Goal: Communication & Community: Answer question/provide support

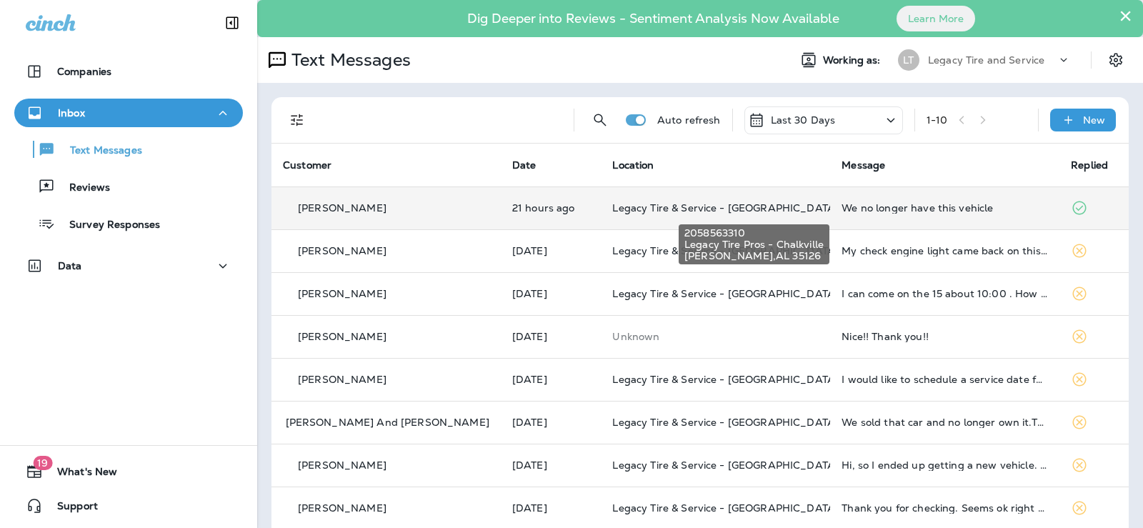
click at [643, 211] on span "Legacy Tire & Service - [GEOGRAPHIC_DATA] (formerly Chalkville Auto & Tire Serv…" at bounding box center [825, 207] width 426 height 13
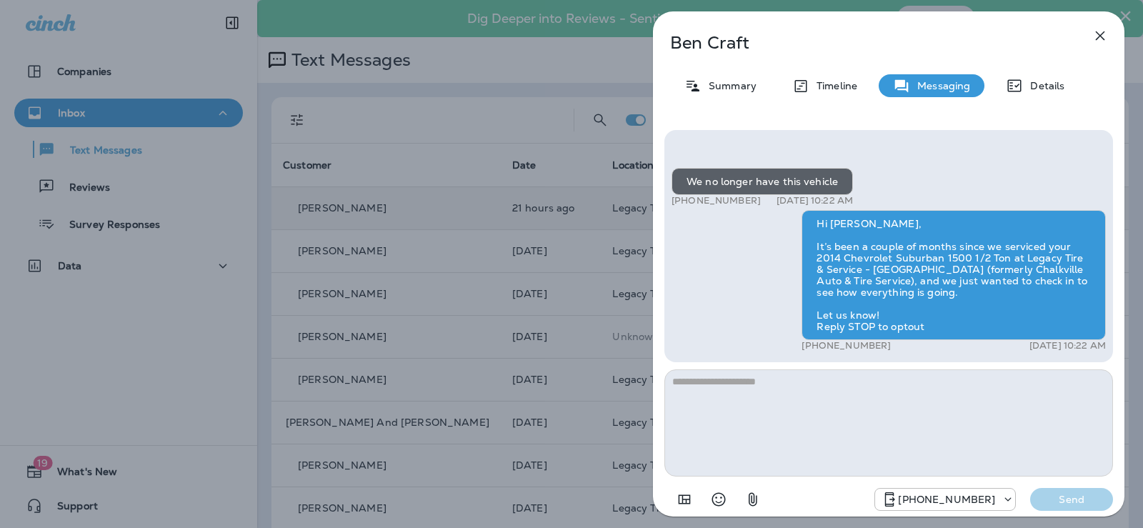
click at [1098, 36] on icon "button" at bounding box center [1099, 35] width 9 height 9
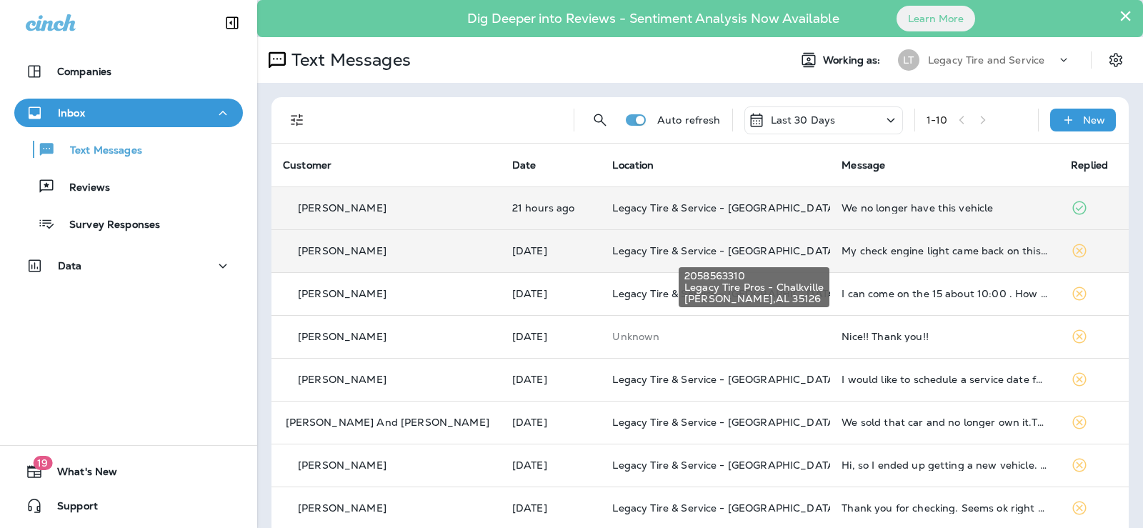
click at [663, 255] on span "Legacy Tire & Service - [GEOGRAPHIC_DATA] (formerly Chalkville Auto & Tire Serv…" at bounding box center [825, 250] width 426 height 13
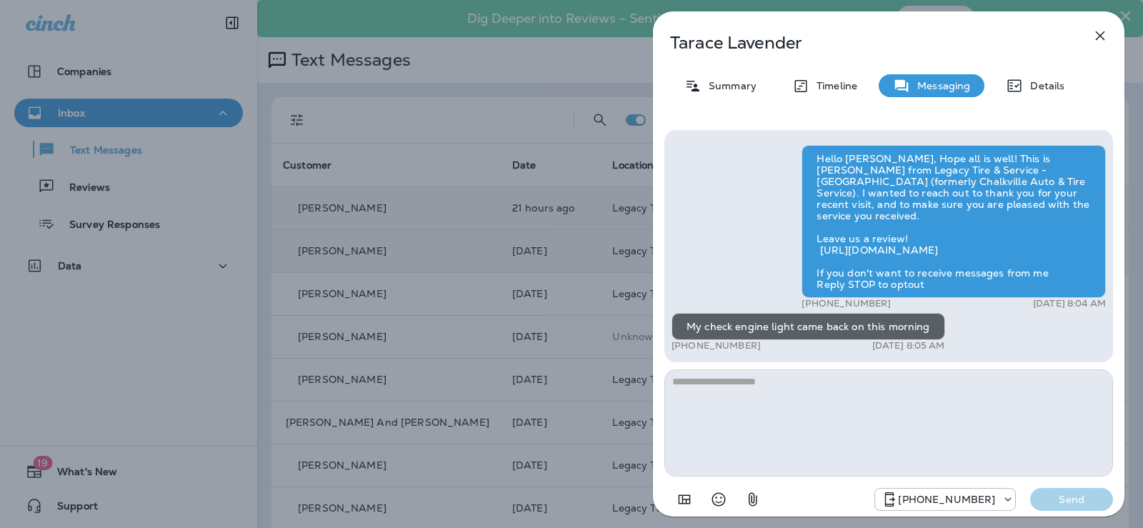
click at [706, 385] on textarea at bounding box center [888, 422] width 448 height 107
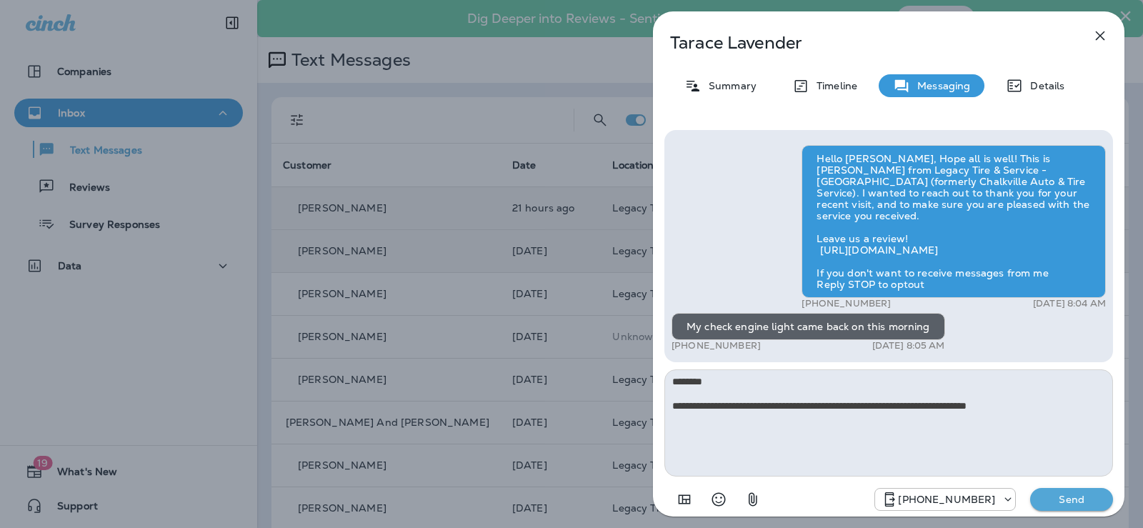
type textarea "**********"
click at [1087, 501] on p "Send" at bounding box center [1071, 499] width 60 height 13
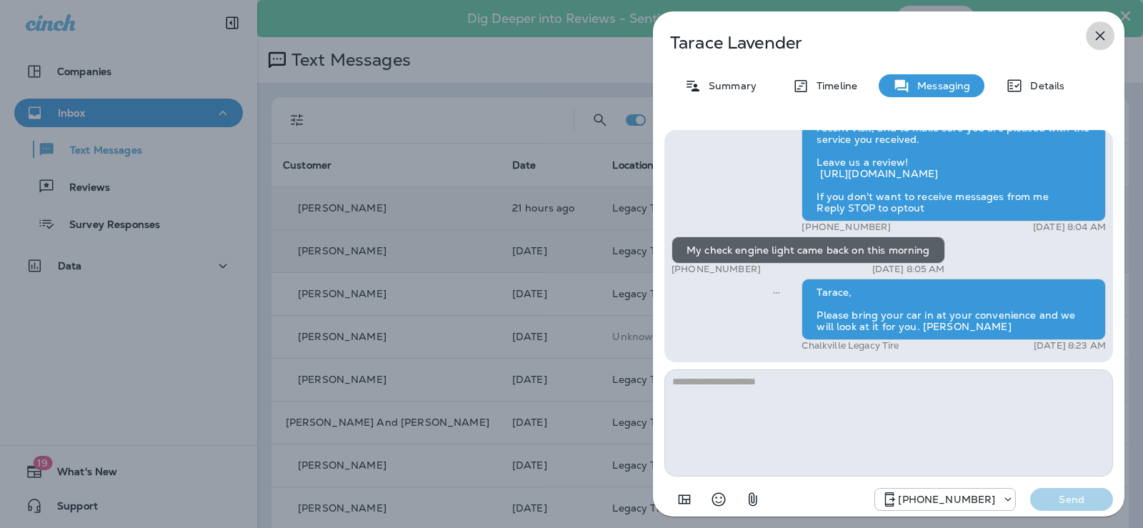
click at [1098, 35] on icon "button" at bounding box center [1099, 35] width 17 height 17
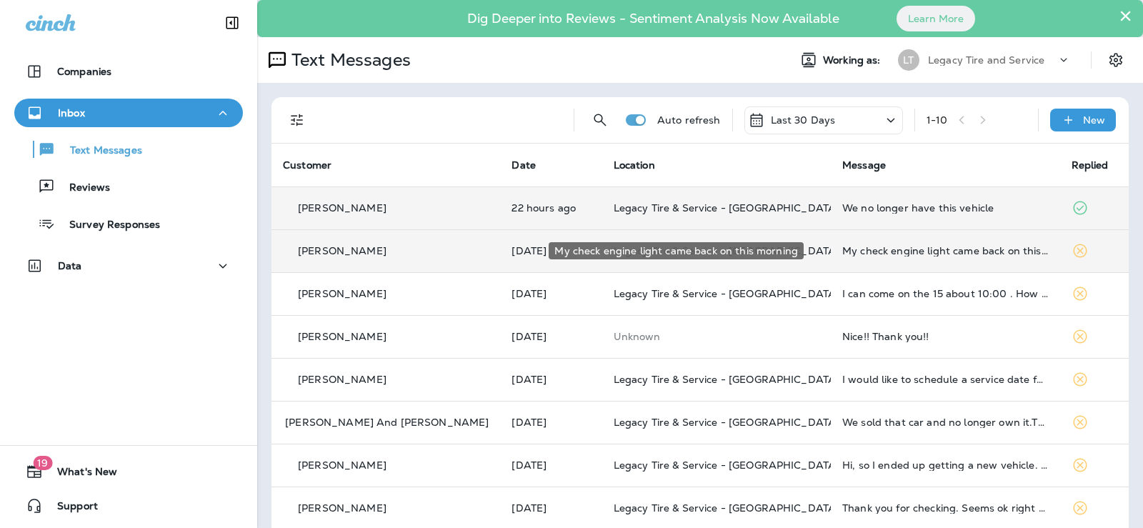
click at [956, 254] on div "My check engine light came back on this morning" at bounding box center [945, 250] width 206 height 11
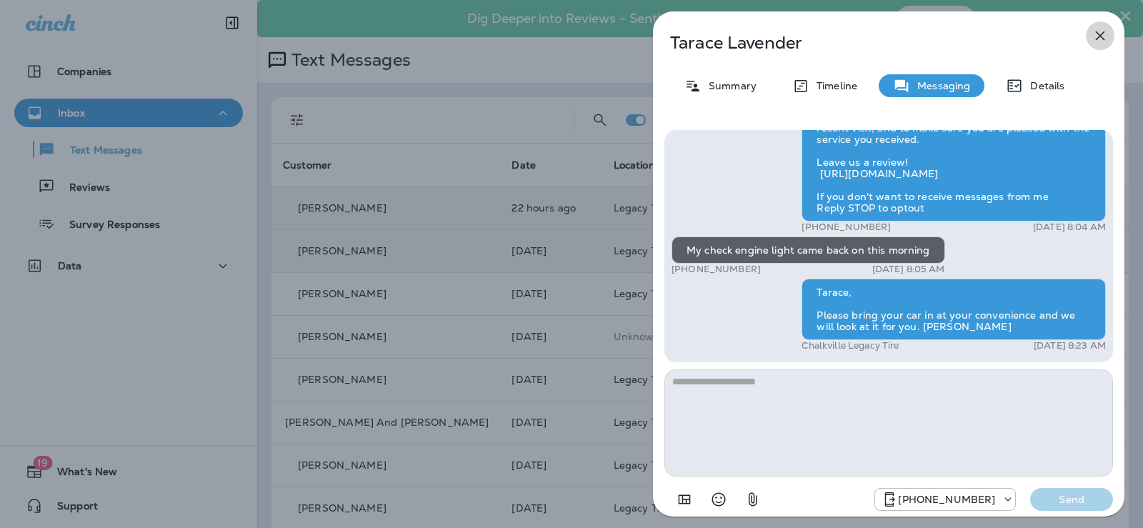
click at [1101, 36] on icon "button" at bounding box center [1099, 35] width 17 height 17
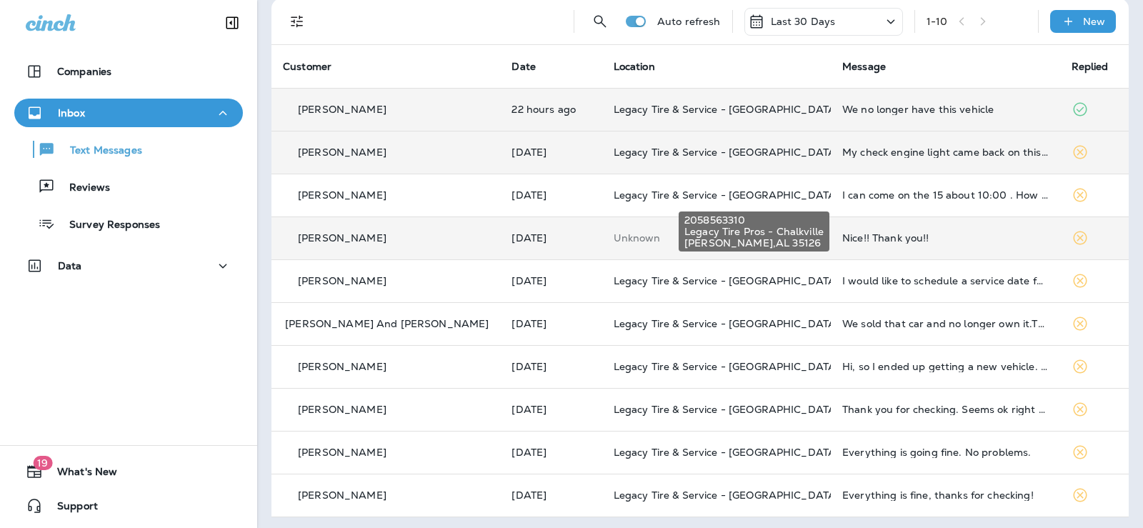
scroll to position [102, 0]
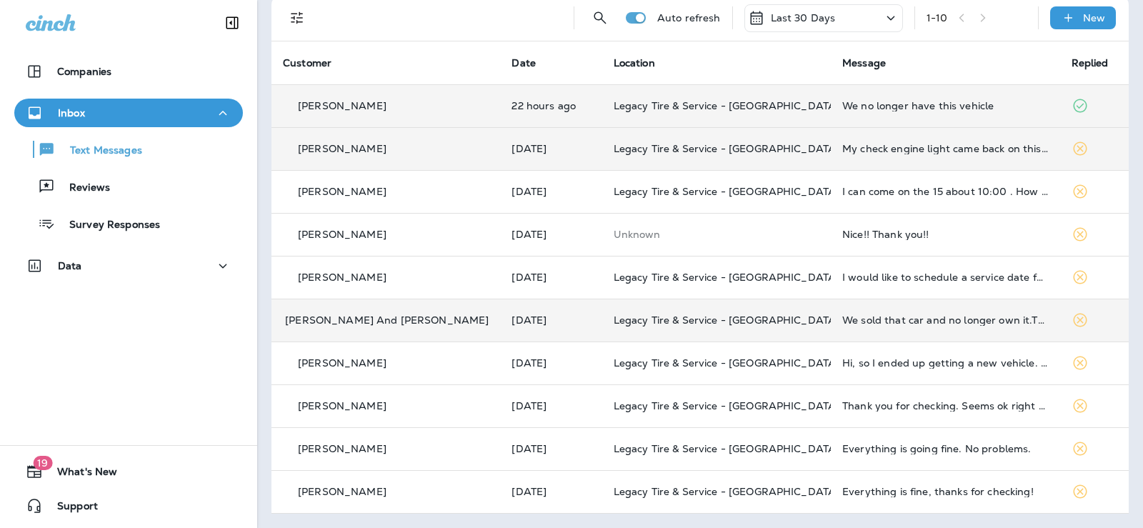
click at [383, 322] on p "[PERSON_NAME] And [PERSON_NAME]" at bounding box center [387, 319] width 204 height 11
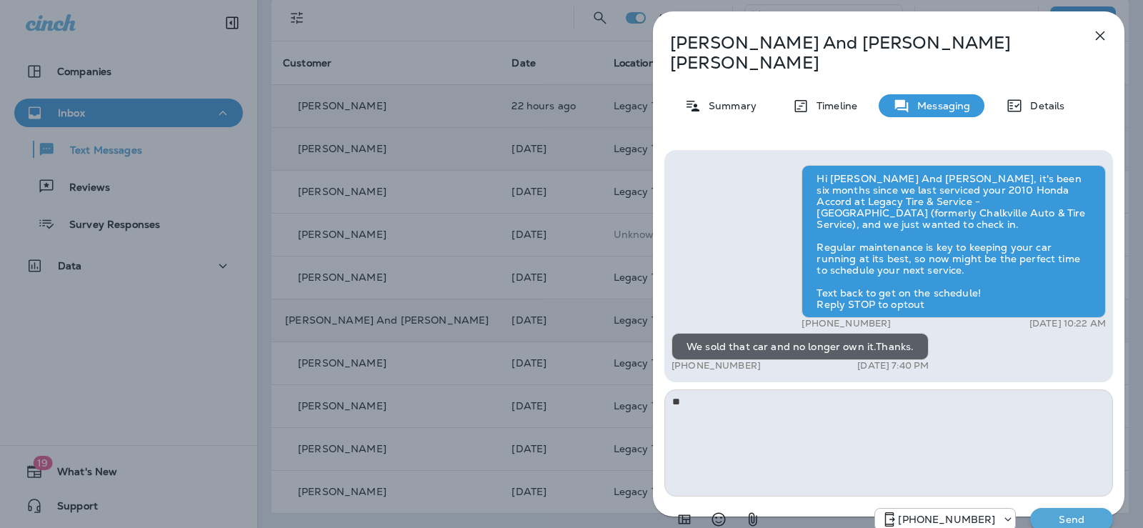
type textarea "*"
type textarea "**********"
click at [1067, 513] on p "Send" at bounding box center [1071, 519] width 60 height 13
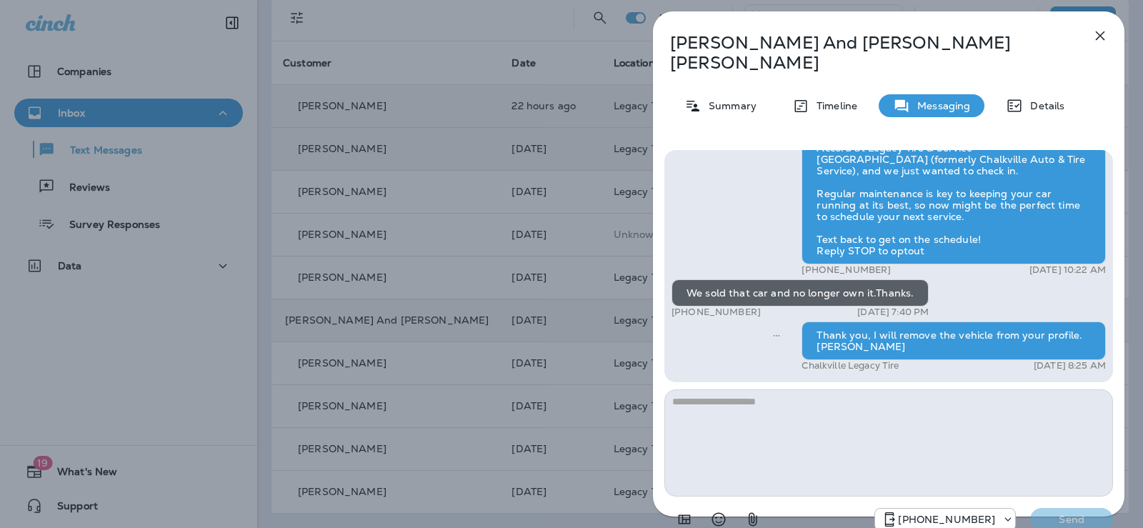
scroll to position [-34, 0]
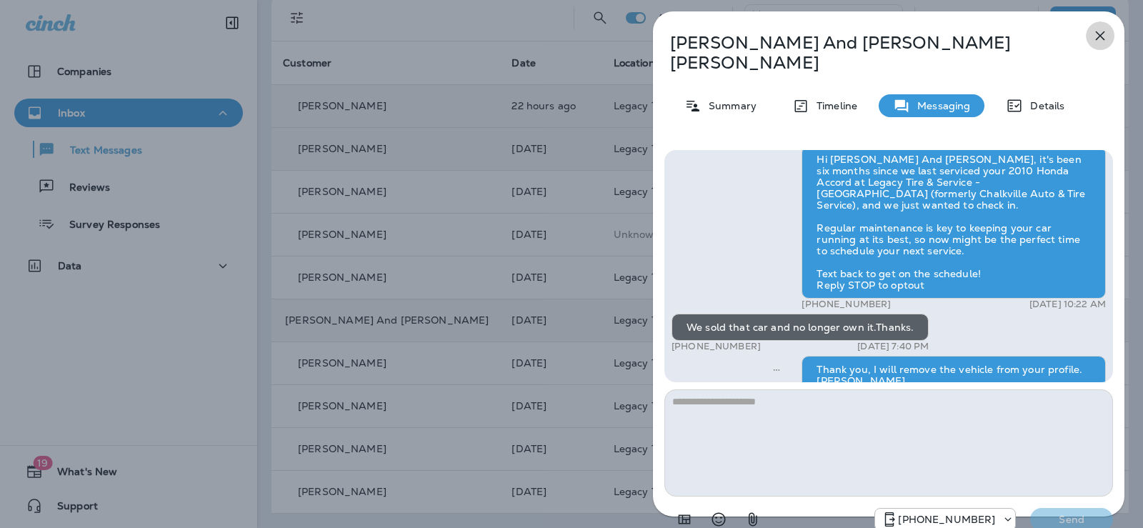
click at [1098, 32] on icon "button" at bounding box center [1099, 35] width 17 height 17
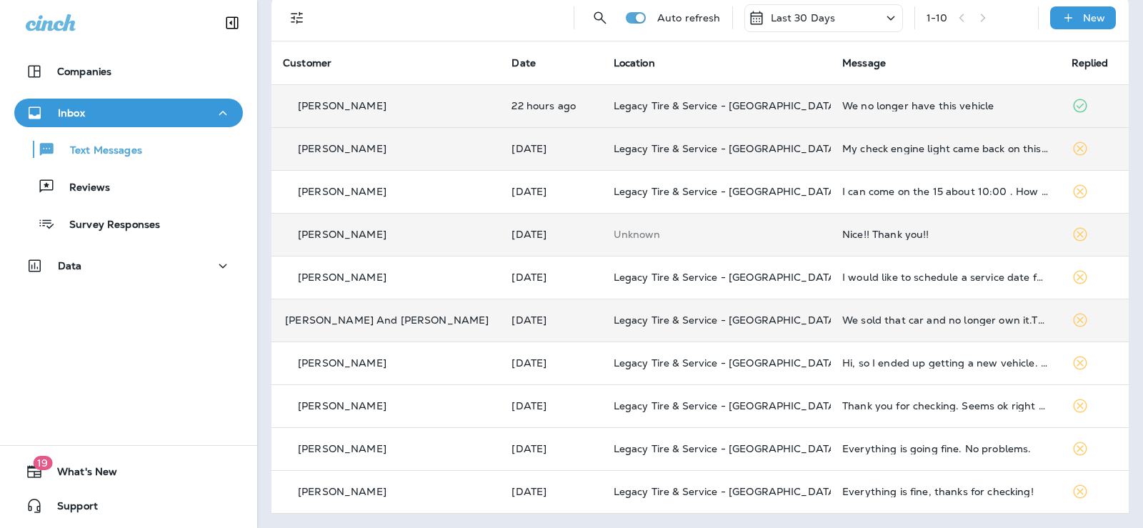
click at [853, 229] on div "Nice!! Thank you!!" at bounding box center [945, 234] width 206 height 11
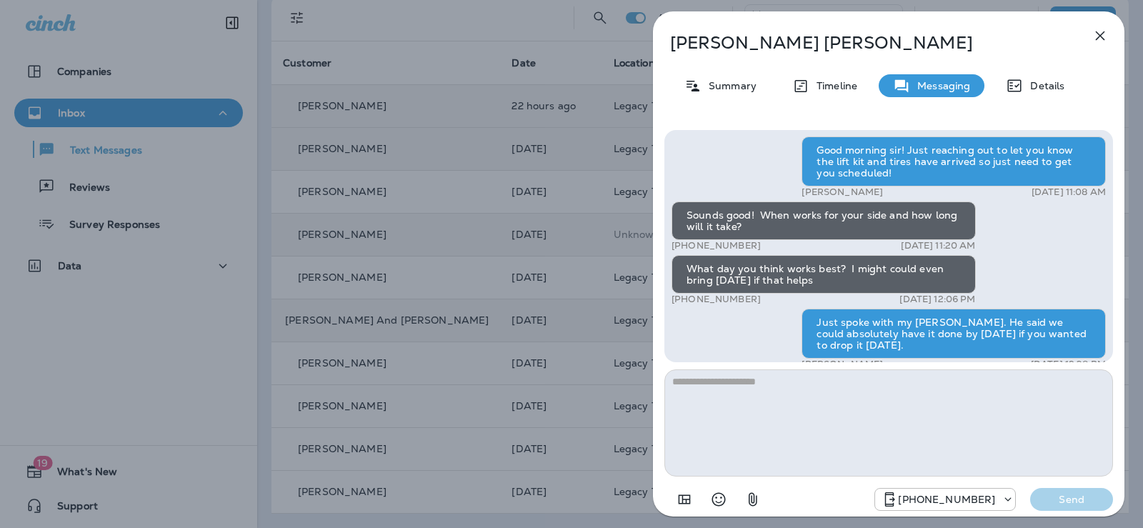
scroll to position [-714, 0]
click at [1095, 36] on icon "button" at bounding box center [1099, 35] width 17 height 17
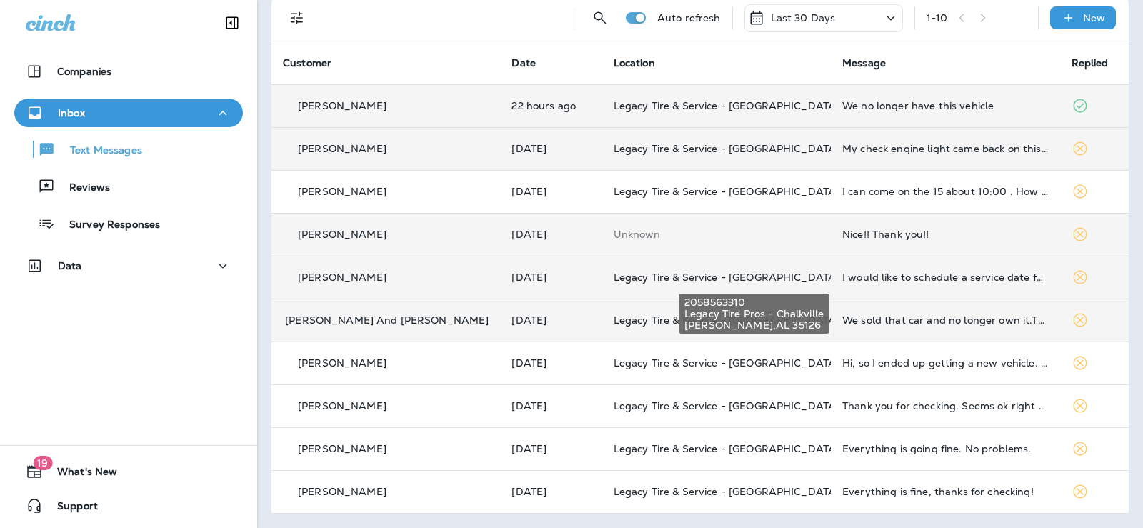
click at [613, 279] on span "Legacy Tire & Service - [GEOGRAPHIC_DATA] (formerly Chalkville Auto & Tire Serv…" at bounding box center [826, 277] width 426 height 13
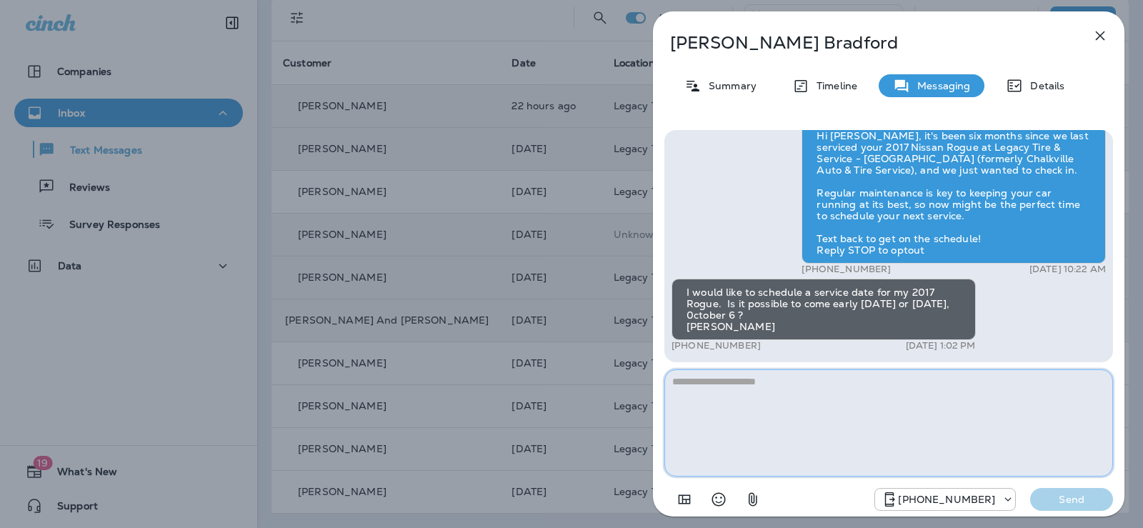
click at [915, 408] on textarea at bounding box center [888, 422] width 448 height 107
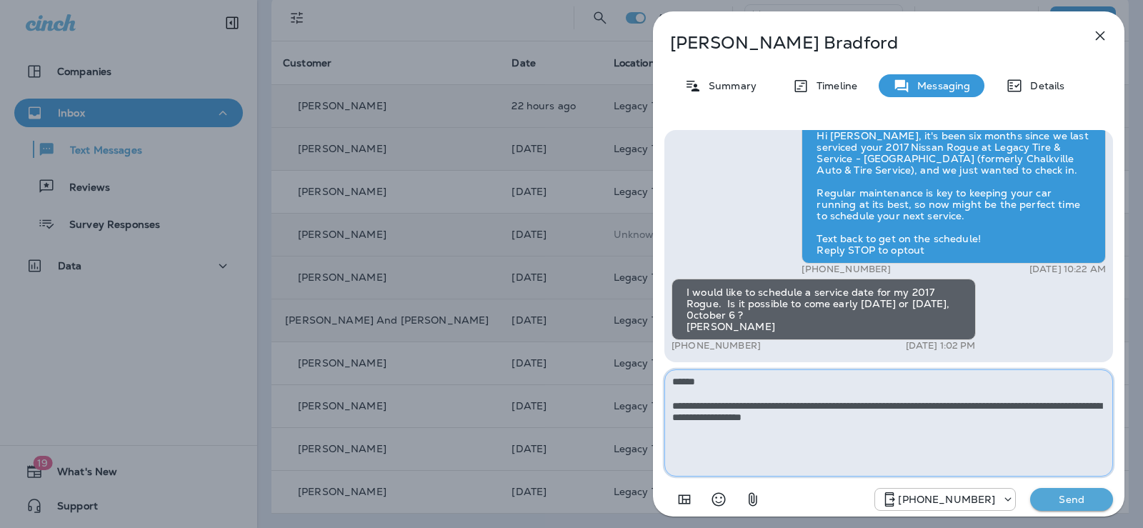
click at [1037, 403] on textarea "**********" at bounding box center [888, 422] width 448 height 107
click at [771, 431] on textarea "**********" at bounding box center [888, 422] width 448 height 107
type textarea "**********"
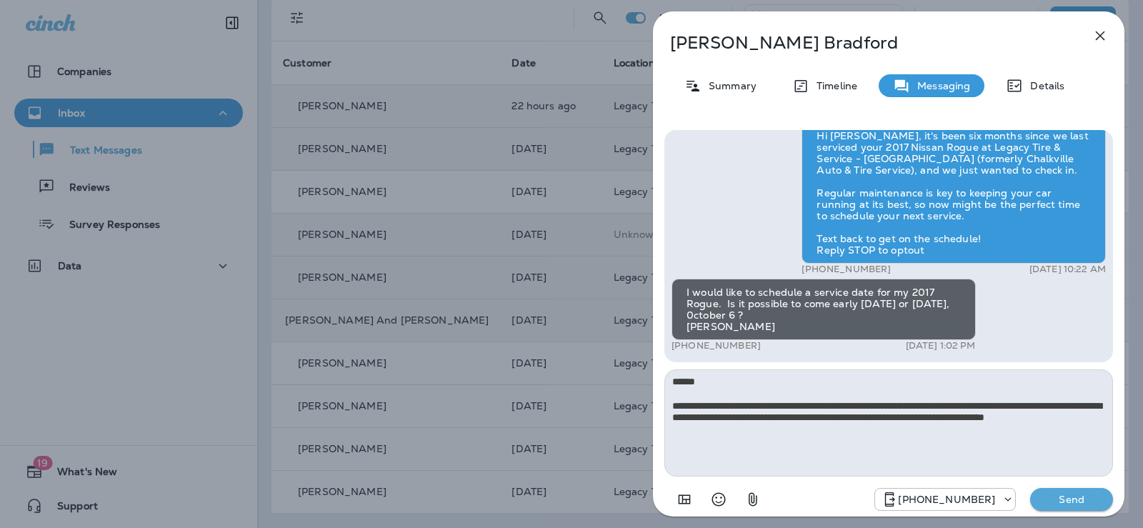
click at [1070, 490] on button "Send" at bounding box center [1071, 499] width 83 height 23
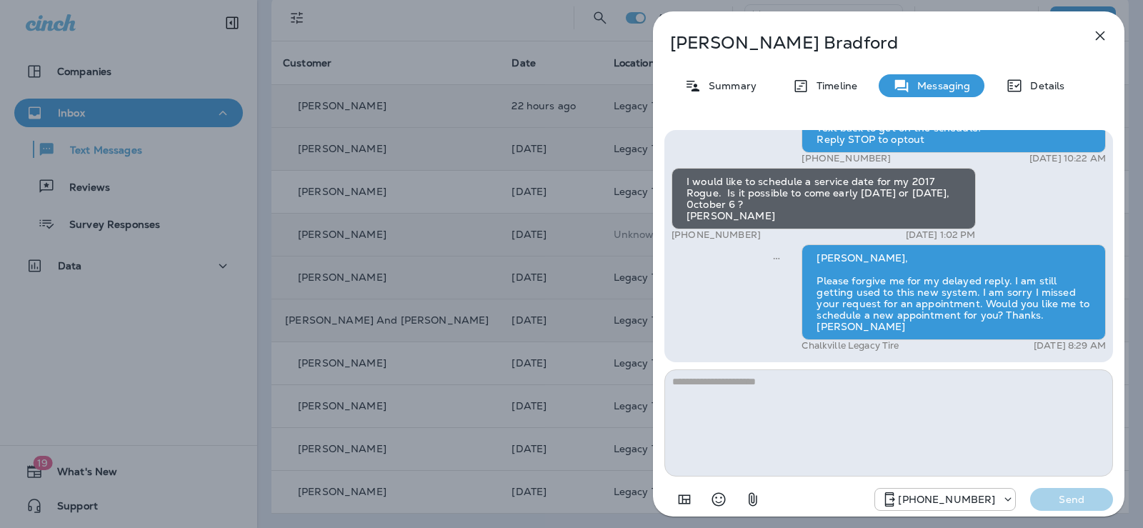
click at [1105, 34] on icon "button" at bounding box center [1099, 35] width 17 height 17
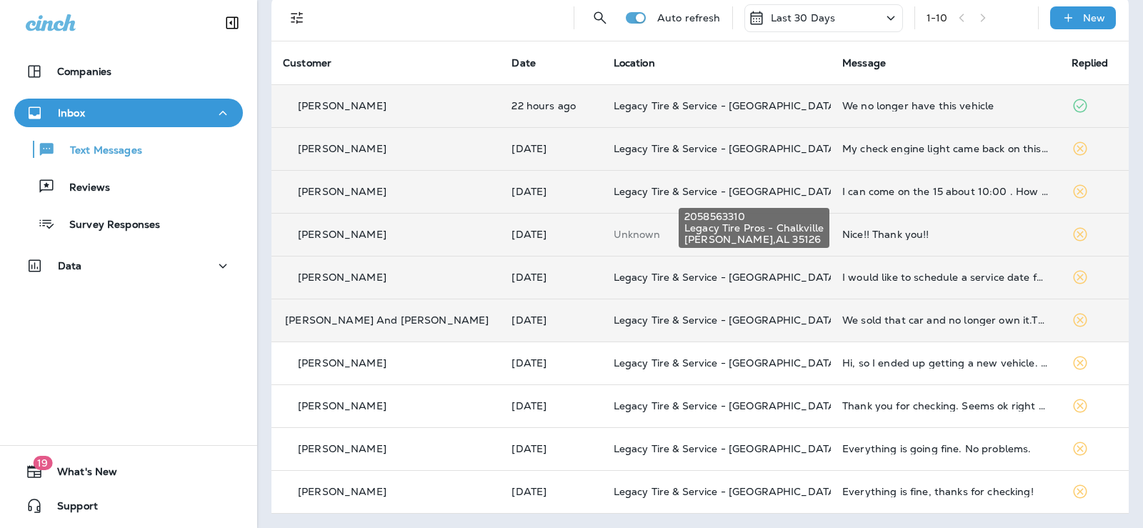
click at [668, 189] on span "Legacy Tire & Service - [GEOGRAPHIC_DATA] (formerly Chalkville Auto & Tire Serv…" at bounding box center [826, 191] width 426 height 13
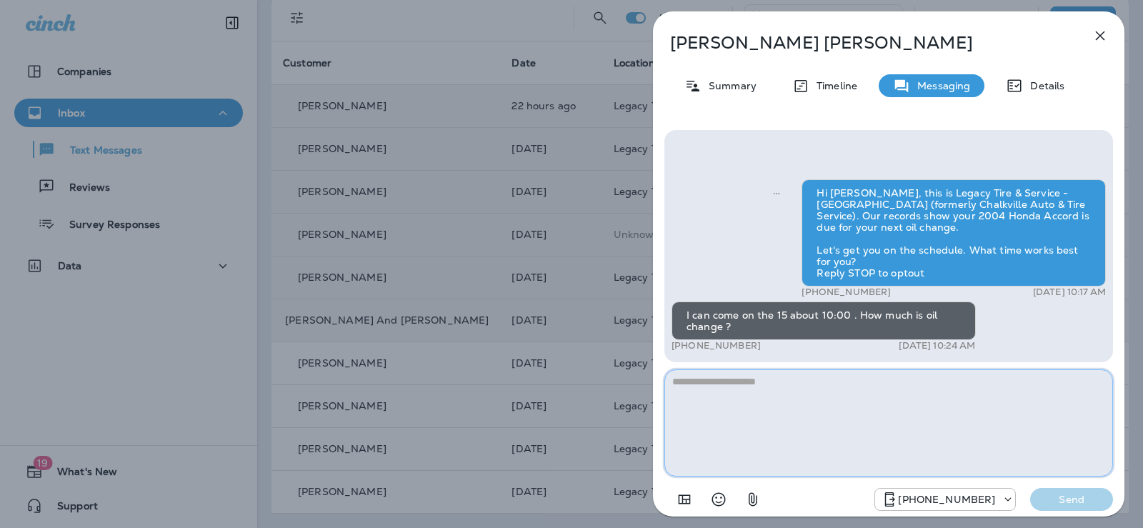
click at [758, 384] on textarea at bounding box center [888, 422] width 448 height 107
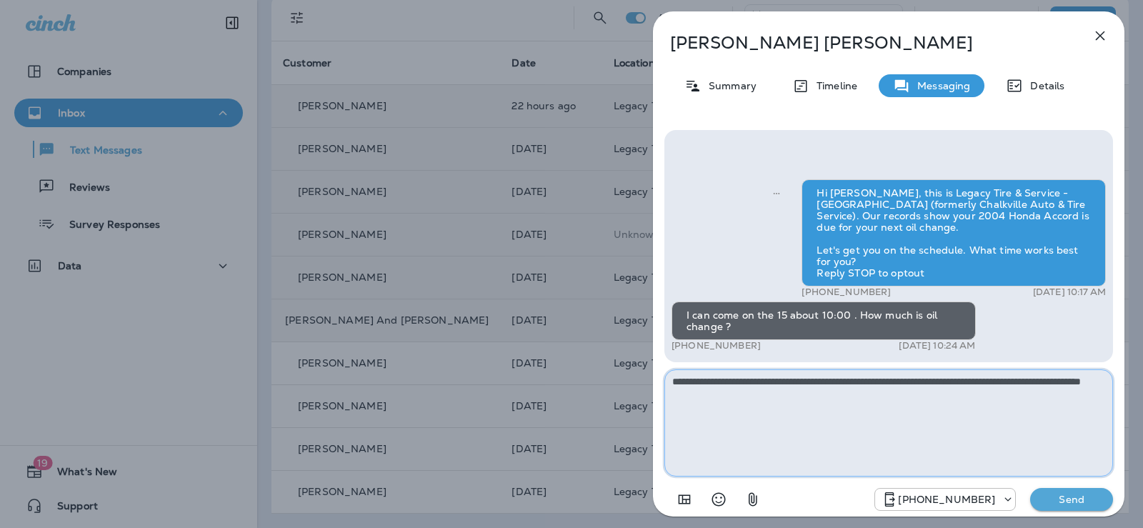
type textarea "**********"
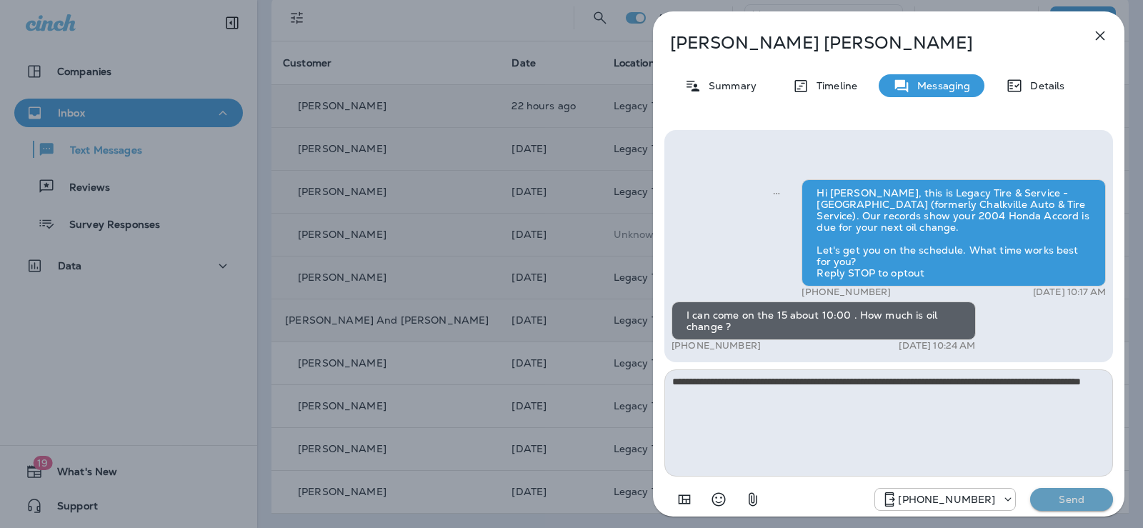
click at [1065, 493] on p "Send" at bounding box center [1071, 499] width 60 height 13
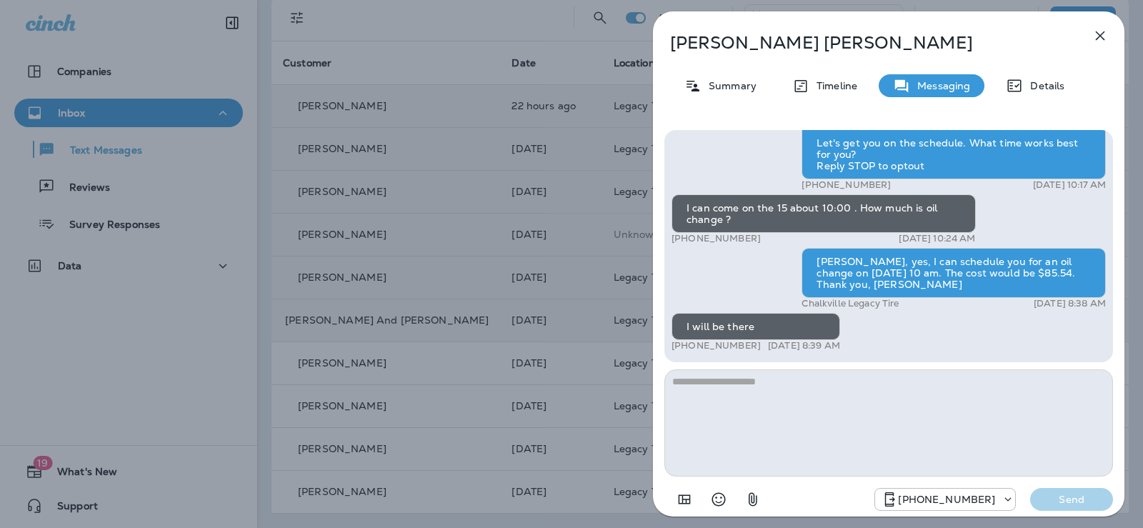
click at [1104, 40] on icon "button" at bounding box center [1099, 35] width 9 height 9
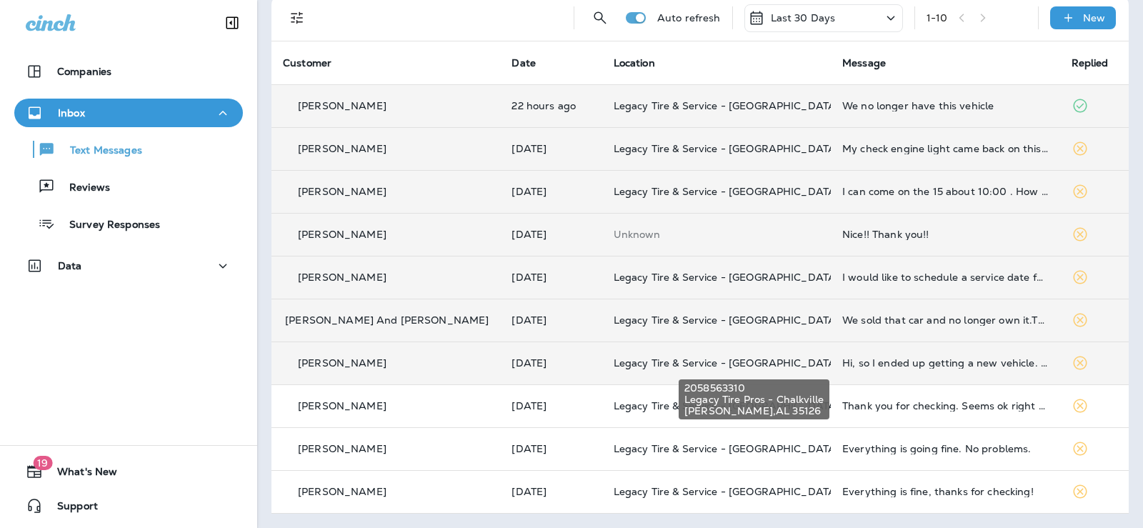
click at [671, 362] on span "Legacy Tire & Service - [GEOGRAPHIC_DATA] (formerly Chalkville Auto & Tire Serv…" at bounding box center [826, 362] width 426 height 13
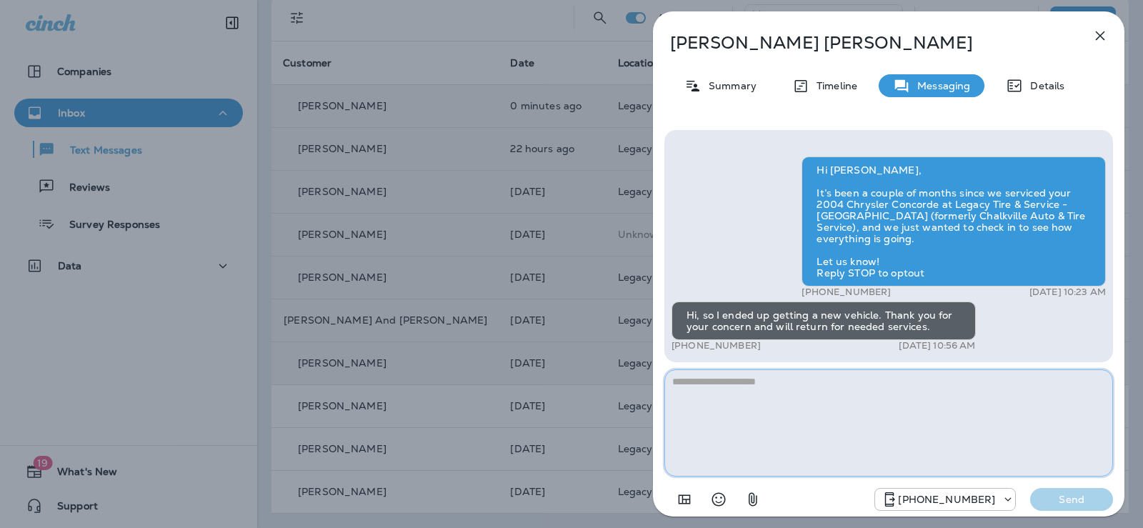
click at [826, 397] on textarea at bounding box center [888, 422] width 448 height 107
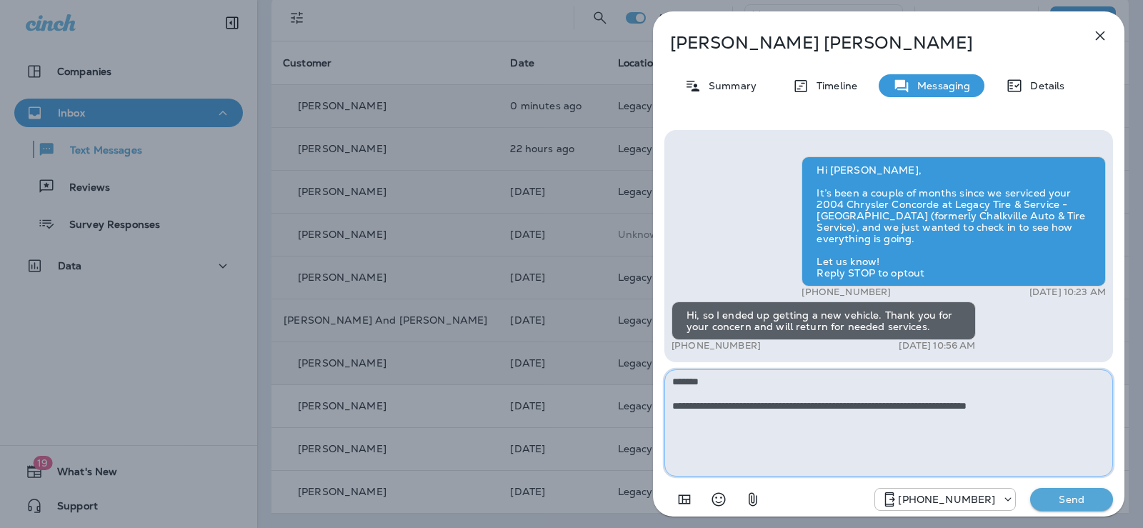
type textarea "**********"
drag, startPoint x: 1069, startPoint y: 493, endPoint x: 1021, endPoint y: 489, distance: 48.0
click at [1069, 494] on p "Send" at bounding box center [1071, 499] width 60 height 13
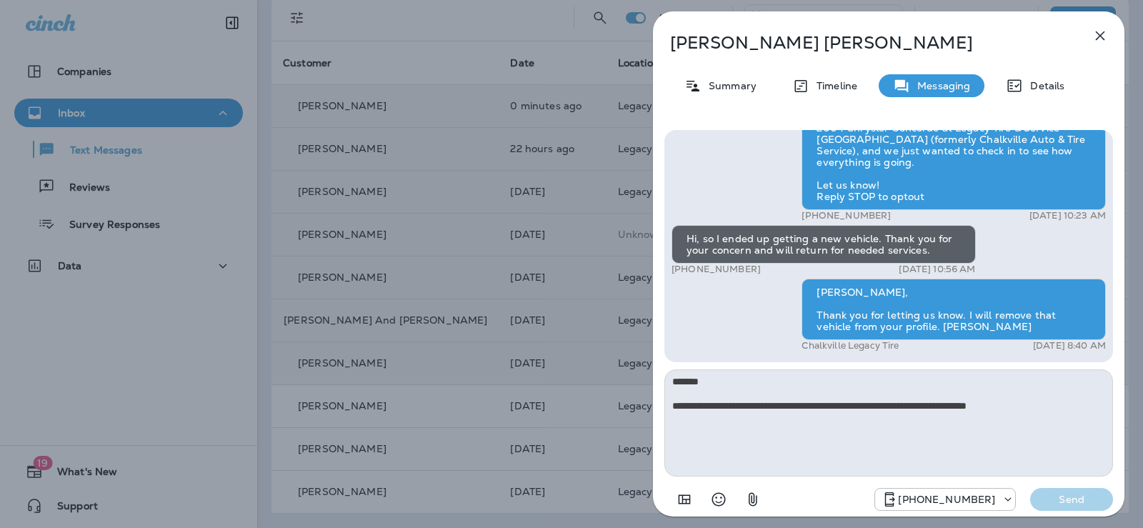
click at [1105, 38] on icon "button" at bounding box center [1099, 35] width 17 height 17
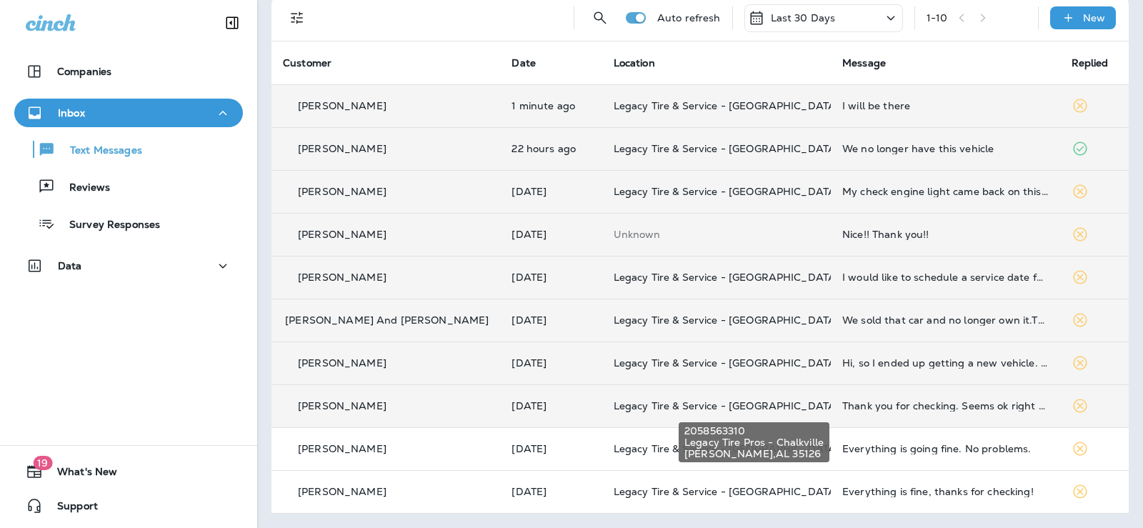
click at [648, 406] on span "Legacy Tire & Service - [GEOGRAPHIC_DATA] (formerly Chalkville Auto & Tire Serv…" at bounding box center [826, 405] width 426 height 13
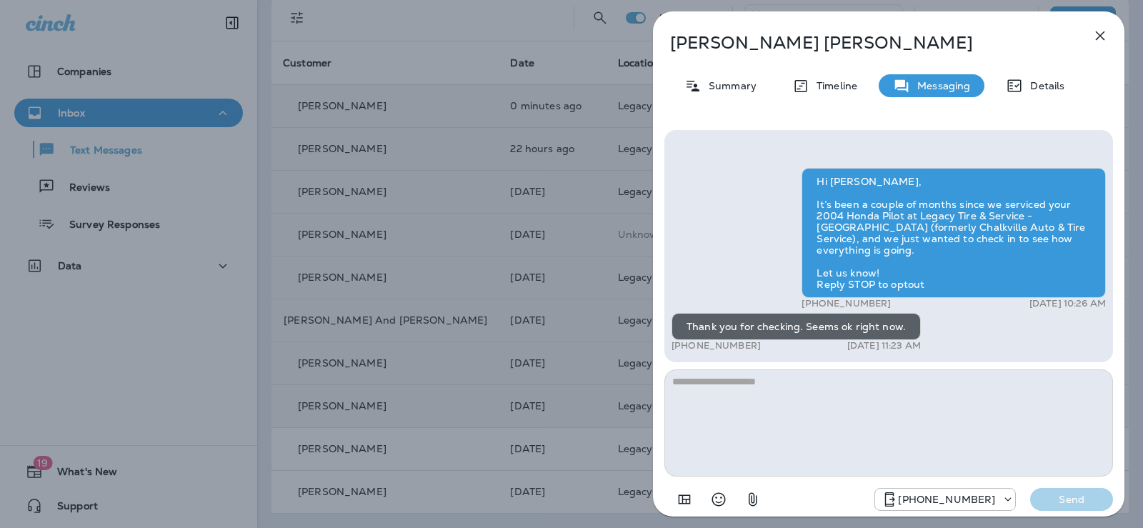
click at [790, 402] on textarea at bounding box center [888, 422] width 448 height 107
type textarea "**********"
click at [1058, 497] on p "Send" at bounding box center [1071, 499] width 60 height 13
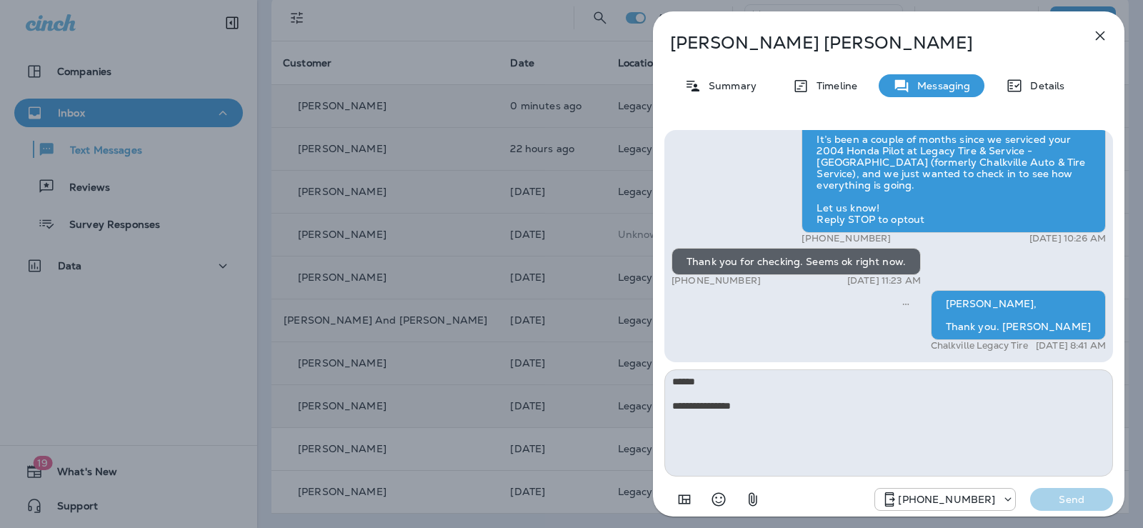
click at [1100, 31] on icon "button" at bounding box center [1099, 35] width 17 height 17
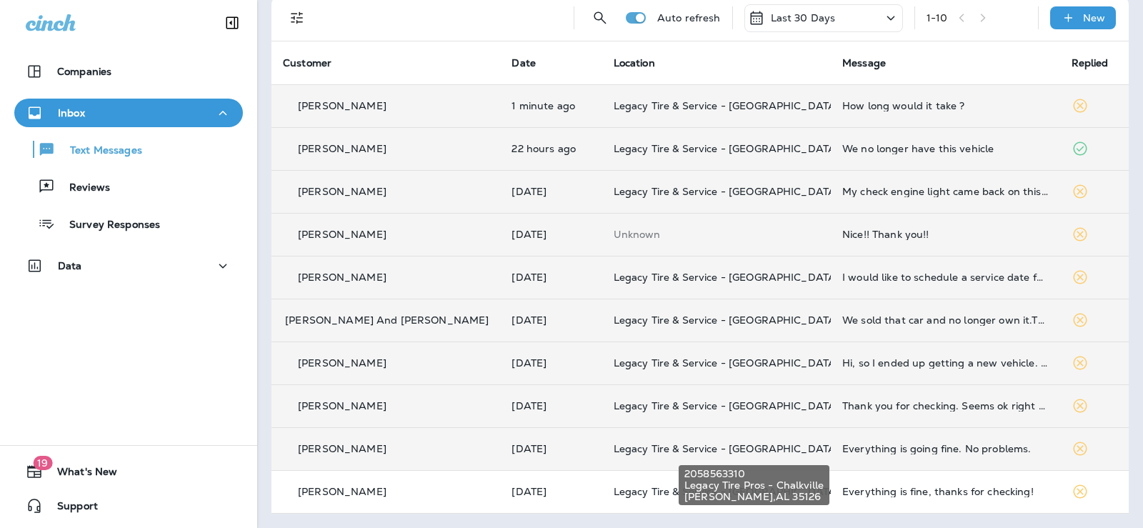
click at [613, 449] on span "Legacy Tire & Service - [GEOGRAPHIC_DATA] (formerly Chalkville Auto & Tire Serv…" at bounding box center [826, 448] width 426 height 13
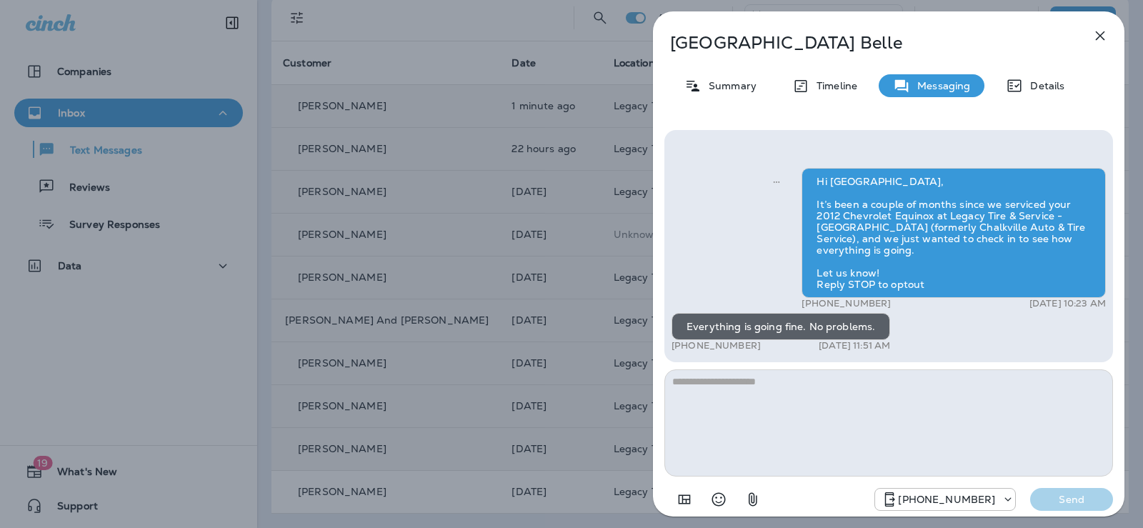
click at [808, 382] on textarea at bounding box center [888, 422] width 448 height 107
type textarea "**********"
click at [1048, 503] on p "Send" at bounding box center [1071, 499] width 60 height 13
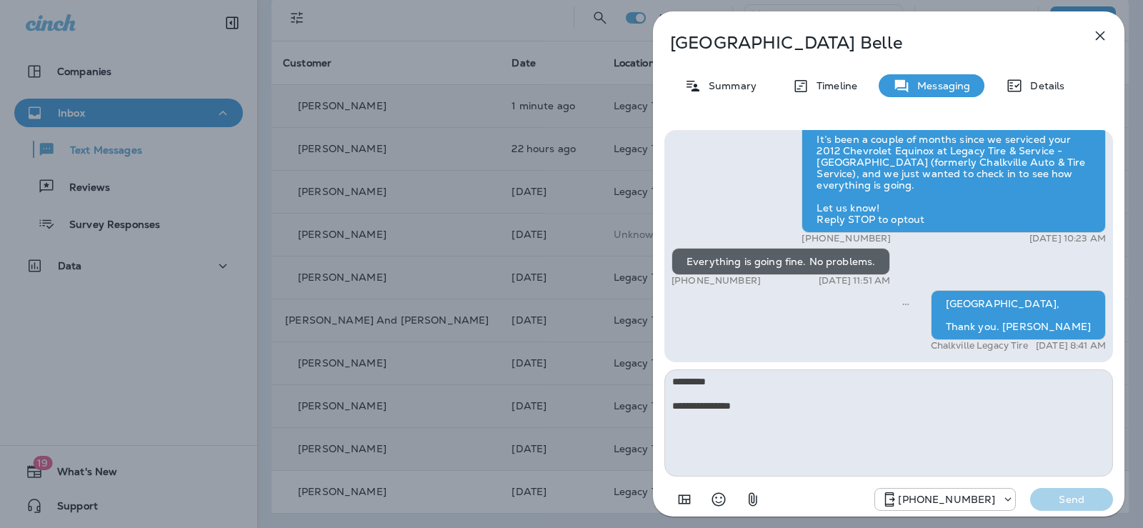
click at [1102, 39] on icon "button" at bounding box center [1099, 35] width 9 height 9
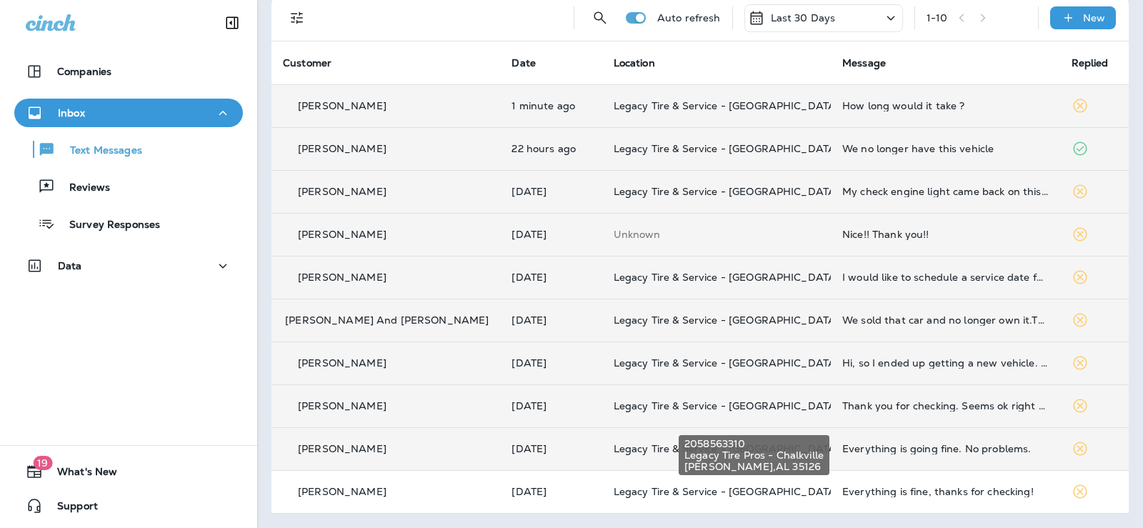
click at [697, 497] on span "Legacy Tire & Service - [GEOGRAPHIC_DATA] (formerly Chalkville Auto & Tire Serv…" at bounding box center [826, 491] width 426 height 13
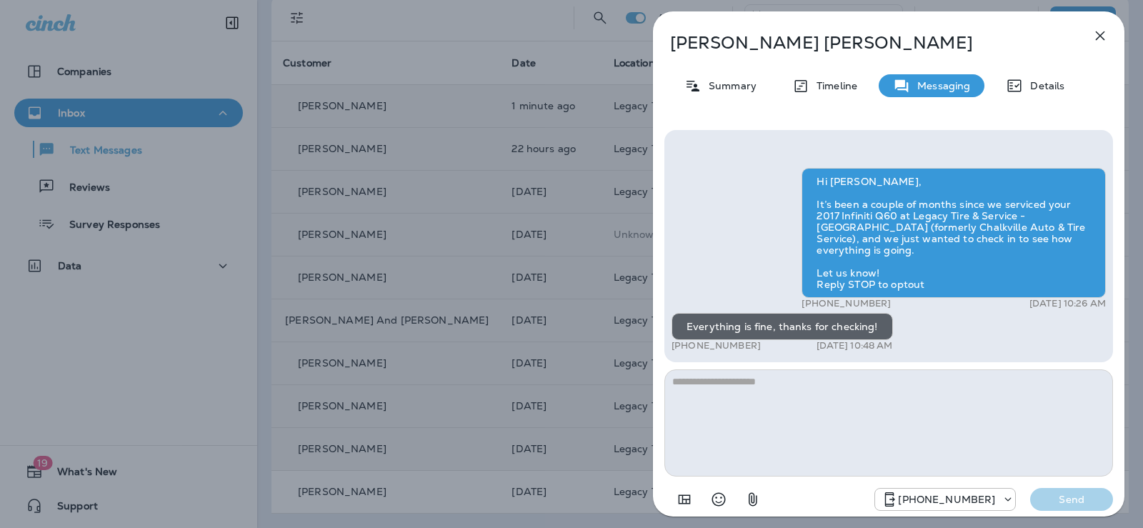
click at [811, 404] on textarea at bounding box center [888, 422] width 448 height 107
type textarea "**********"
click at [1078, 510] on button "Send" at bounding box center [1071, 499] width 83 height 23
click at [1071, 501] on div "[PHONE_NUMBER] Send" at bounding box center [993, 499] width 239 height 23
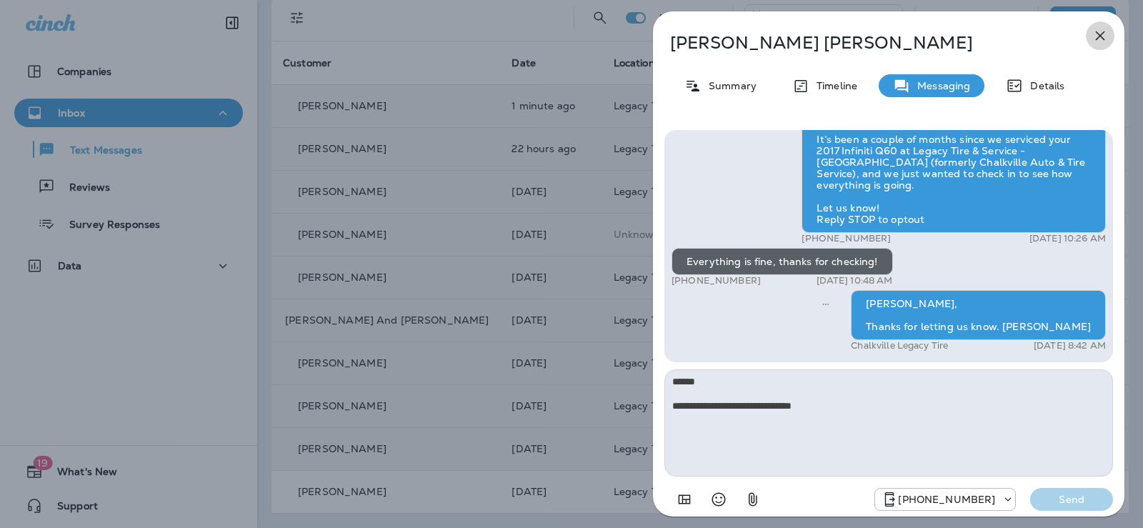
click at [1103, 32] on icon "button" at bounding box center [1099, 35] width 9 height 9
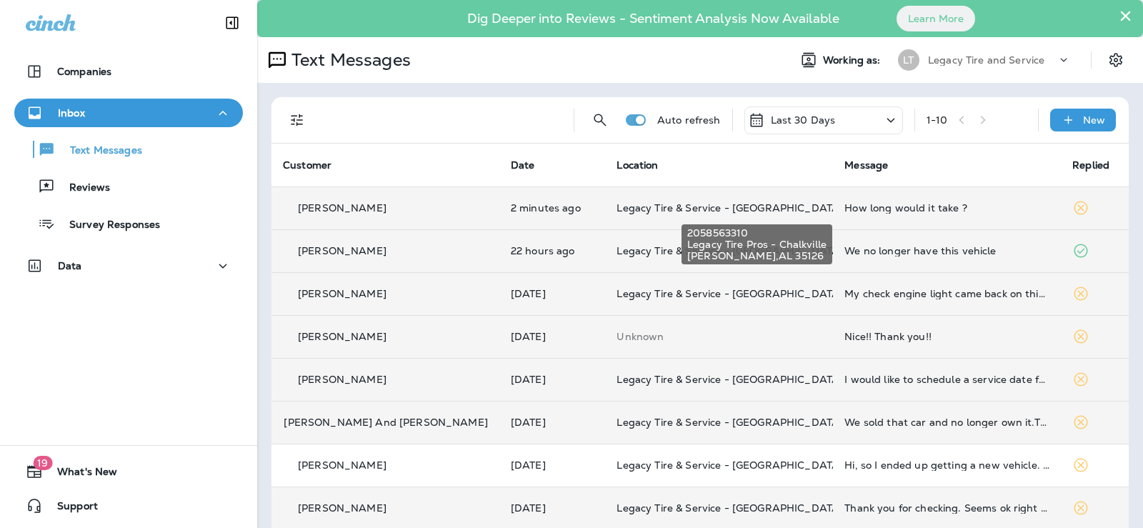
click at [688, 207] on span "Legacy Tire & Service - [GEOGRAPHIC_DATA] (formerly Chalkville Auto & Tire Serv…" at bounding box center [829, 207] width 426 height 13
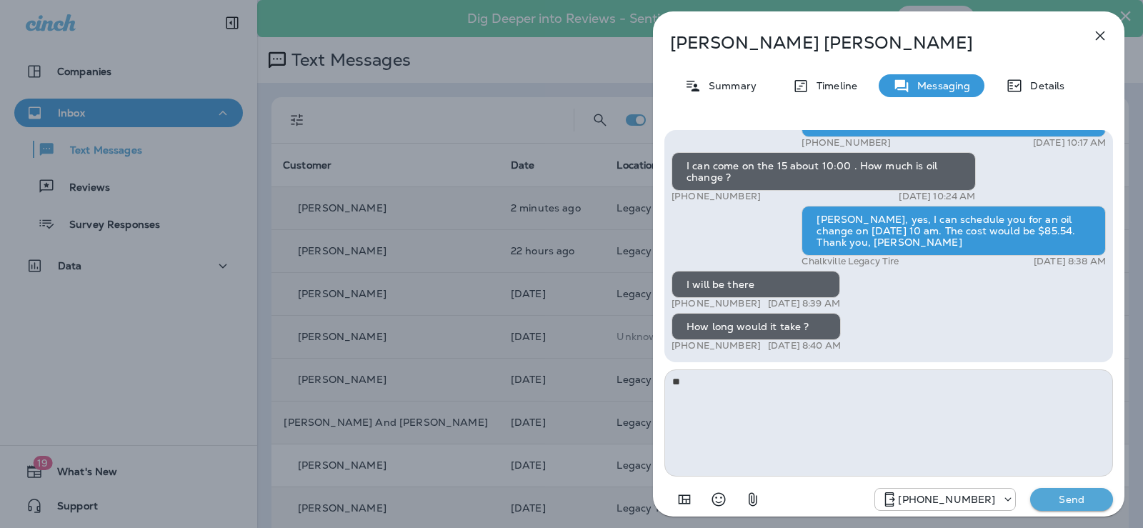
type textarea "*"
click at [675, 381] on textarea "**********" at bounding box center [888, 422] width 448 height 107
click at [821, 405] on textarea "**********" at bounding box center [888, 422] width 448 height 107
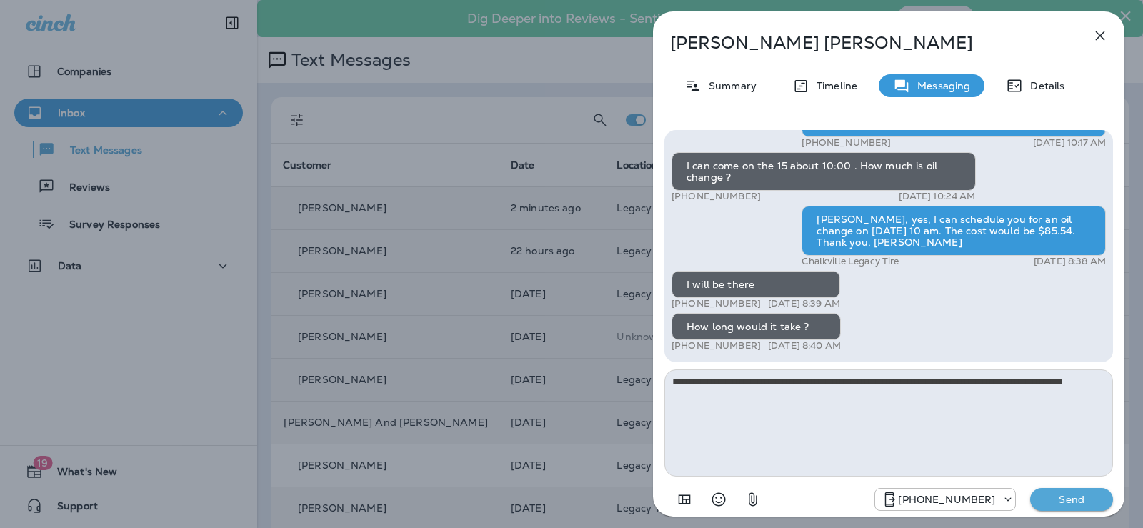
type textarea "**********"
drag, startPoint x: 1049, startPoint y: 496, endPoint x: 1013, endPoint y: 485, distance: 38.0
click at [1049, 496] on p "Send" at bounding box center [1071, 499] width 60 height 13
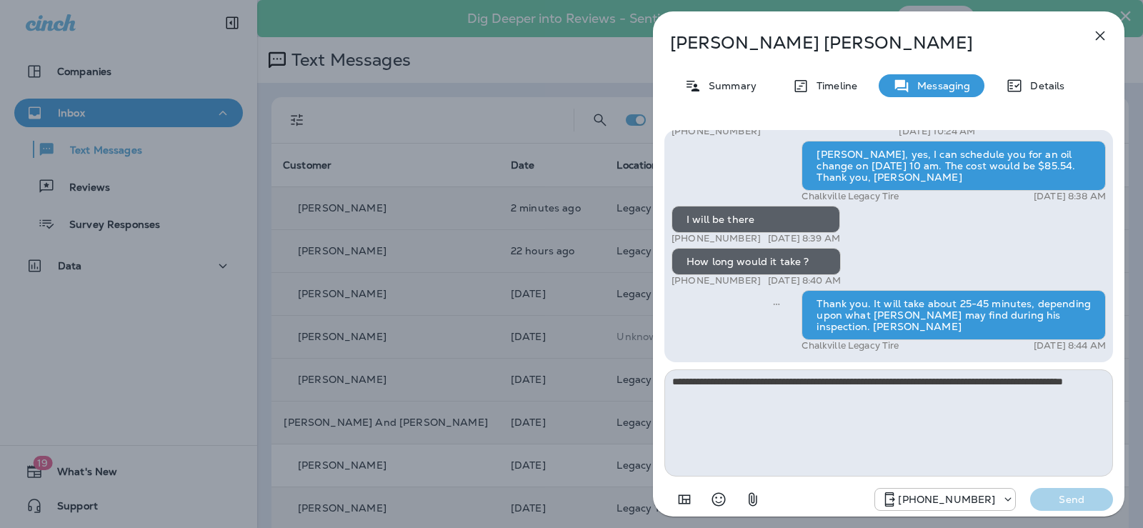
click at [1102, 35] on icon "button" at bounding box center [1099, 35] width 17 height 17
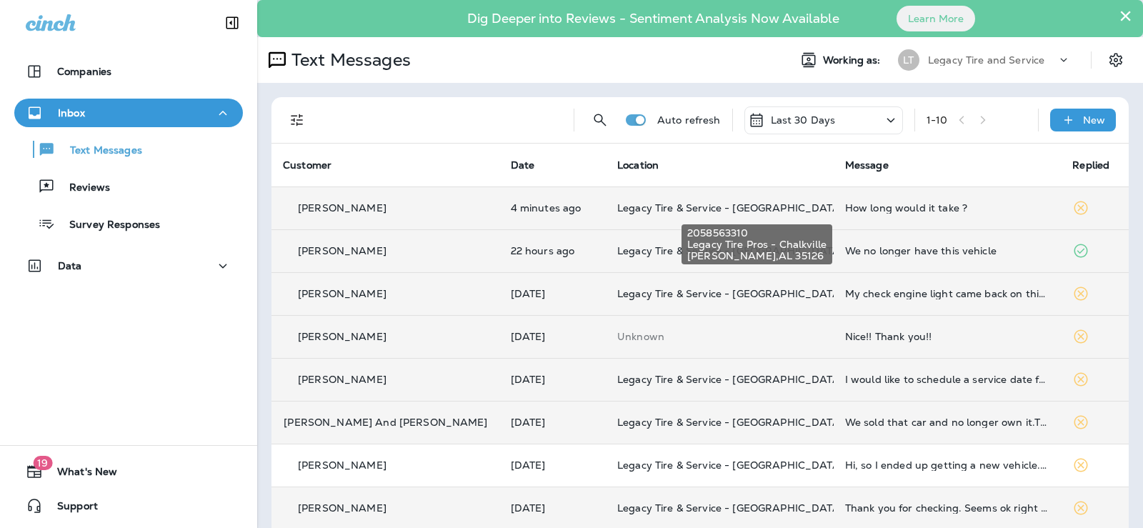
click at [617, 209] on span "Legacy Tire & Service - [GEOGRAPHIC_DATA] (formerly Chalkville Auto & Tire Serv…" at bounding box center [830, 207] width 426 height 13
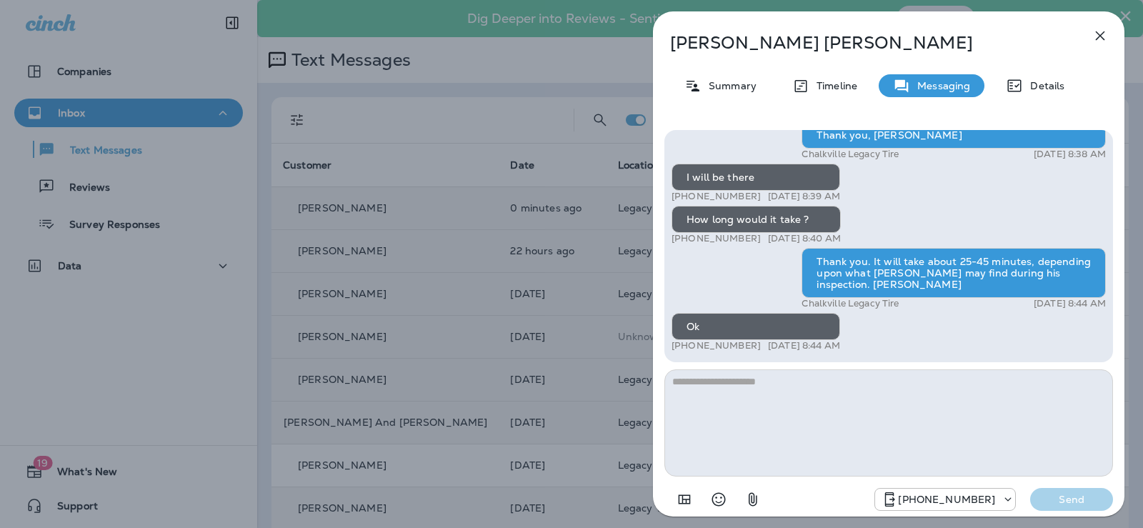
click at [1099, 40] on icon "button" at bounding box center [1099, 35] width 17 height 17
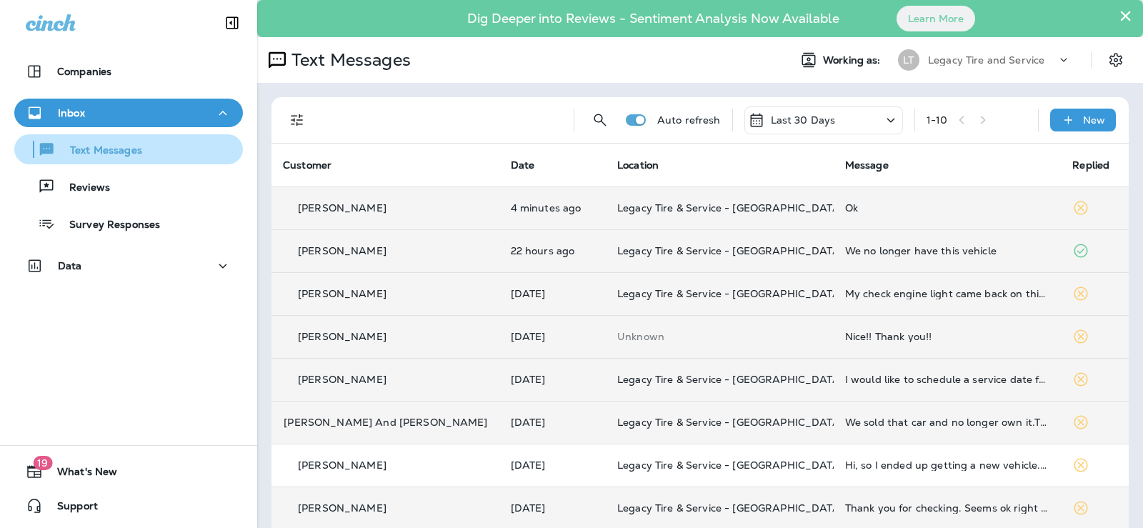
click at [158, 150] on div "Text Messages" at bounding box center [128, 149] width 217 height 21
click at [92, 146] on p "Text Messages" at bounding box center [99, 151] width 86 height 14
click at [103, 116] on div "Inbox" at bounding box center [129, 113] width 206 height 18
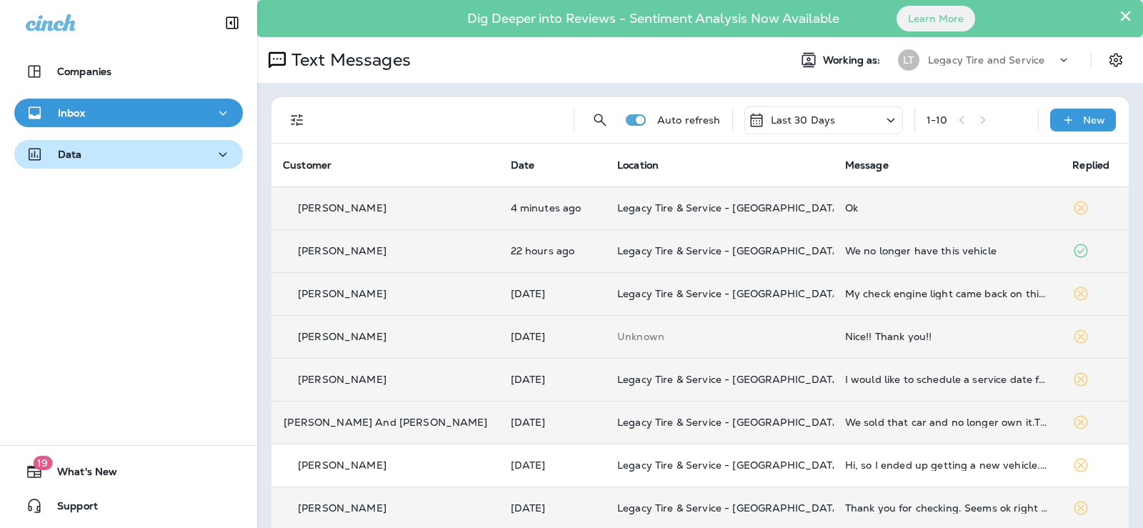
click at [217, 151] on icon "button" at bounding box center [222, 155] width 17 height 18
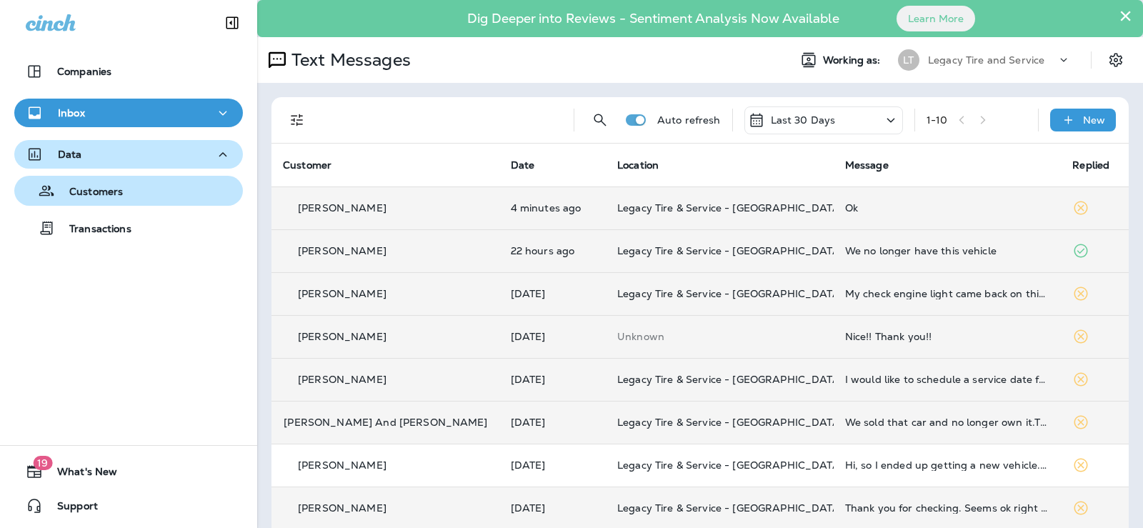
click at [131, 186] on div "Customers" at bounding box center [128, 190] width 217 height 21
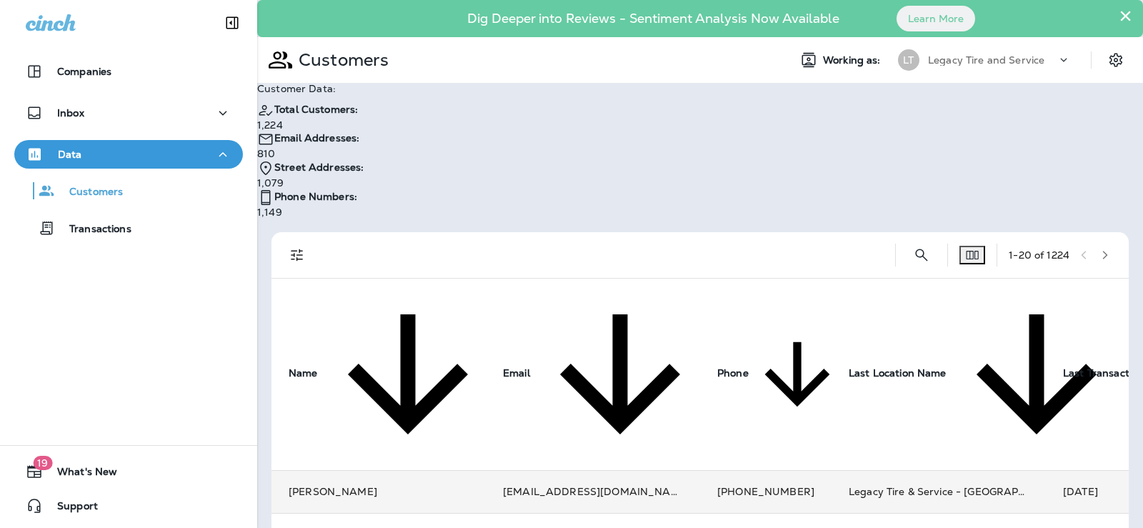
click at [486, 471] on td "[EMAIL_ADDRESS][DOMAIN_NAME]" at bounding box center [593, 492] width 214 height 43
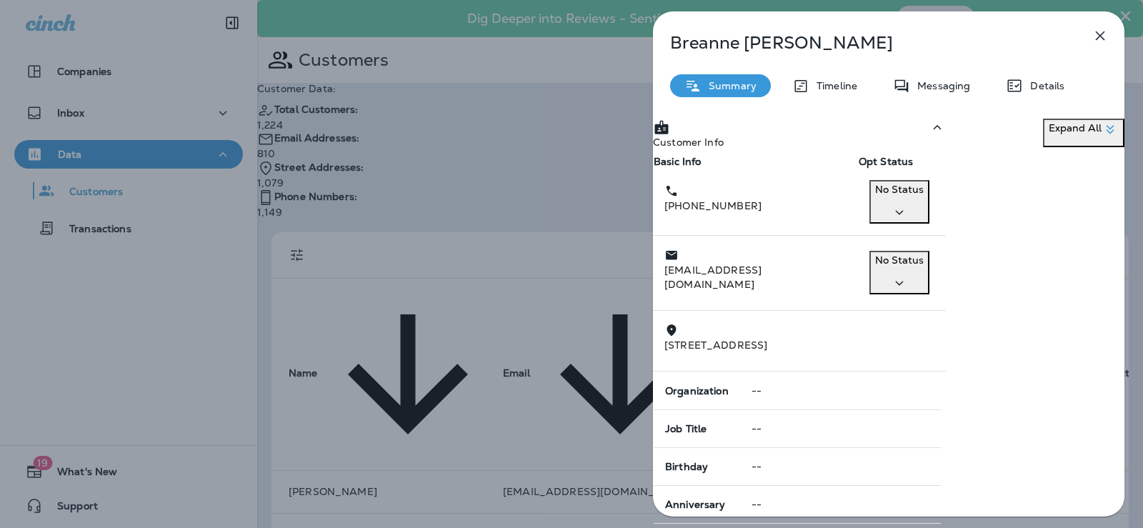
scroll to position [273, 0]
click at [1105, 31] on icon "button" at bounding box center [1099, 35] width 17 height 17
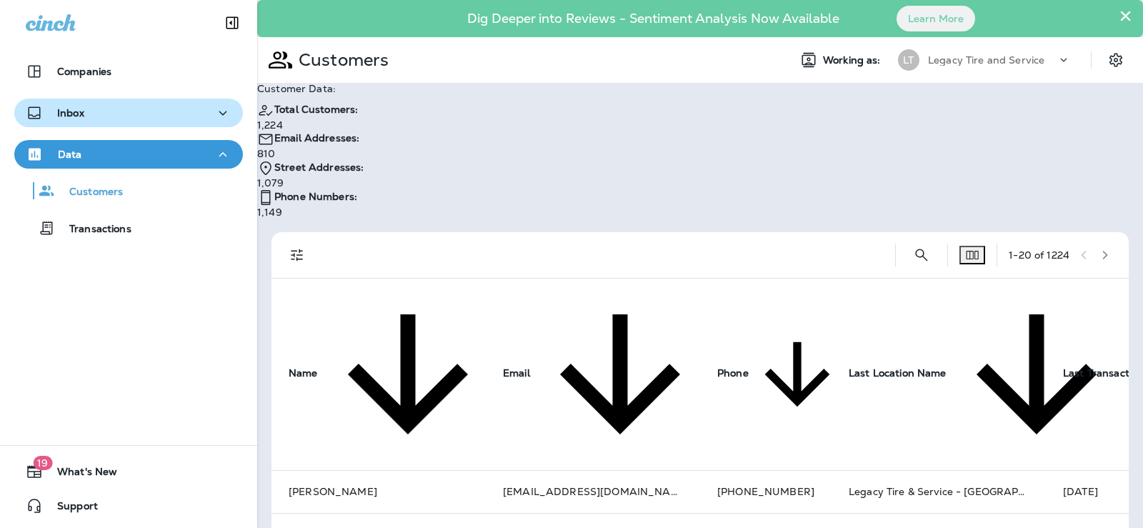
click at [113, 120] on div "Inbox" at bounding box center [129, 113] width 206 height 18
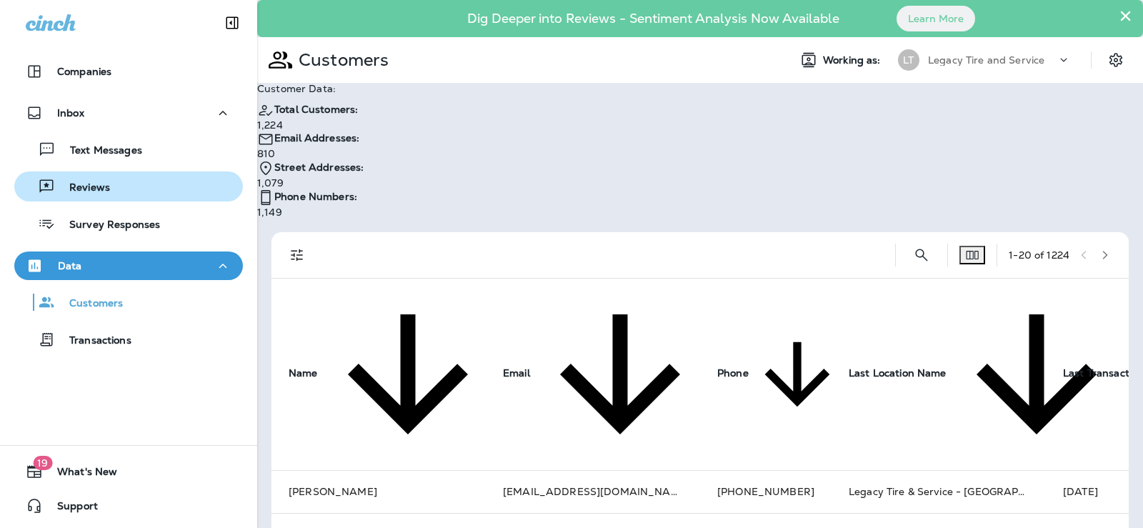
click at [94, 194] on p "Reviews" at bounding box center [82, 188] width 55 height 14
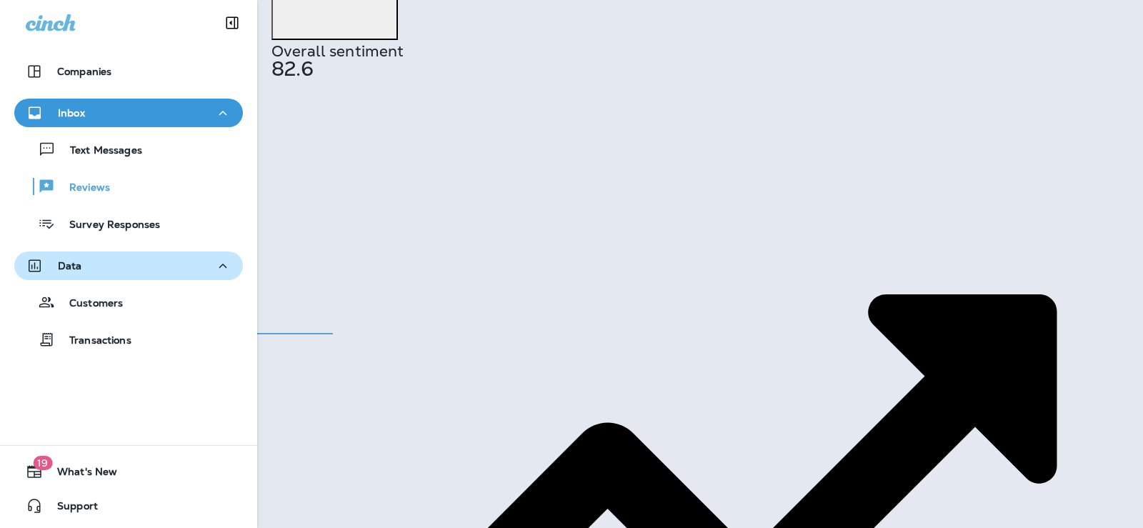
scroll to position [498, 0]
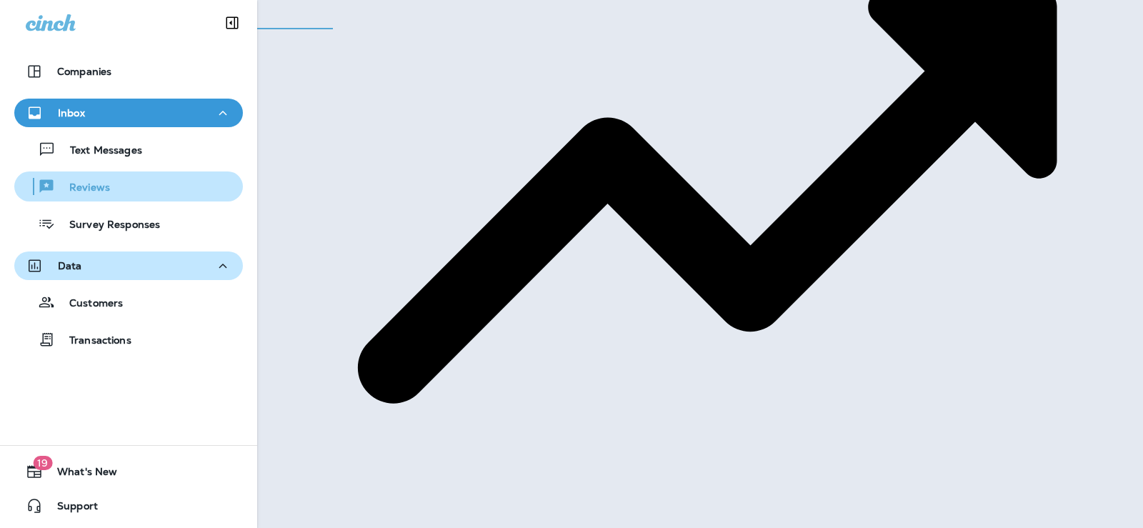
click at [103, 190] on p "Reviews" at bounding box center [82, 188] width 55 height 14
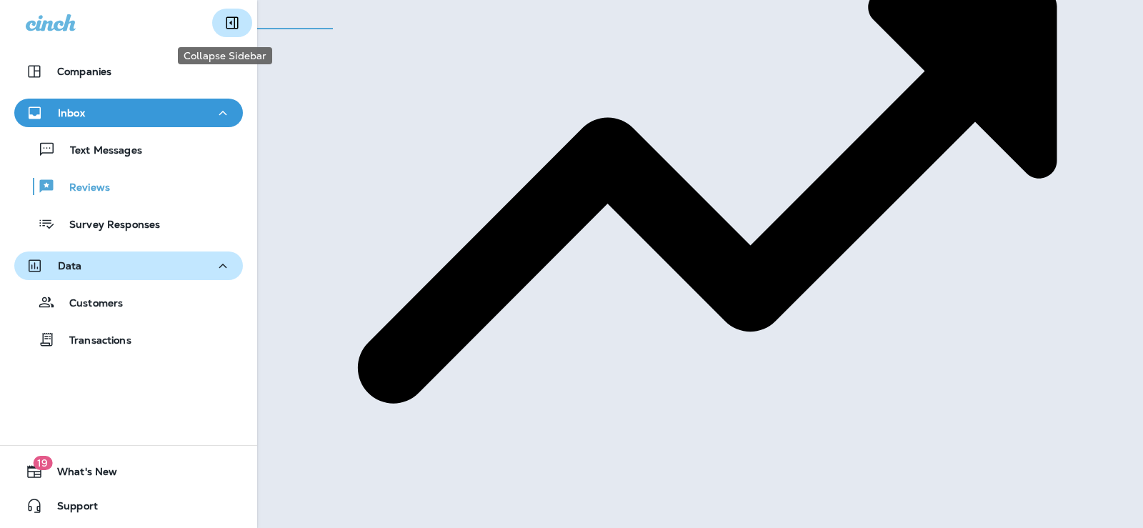
click at [224, 23] on icon "Collapse Sidebar" at bounding box center [232, 22] width 17 height 17
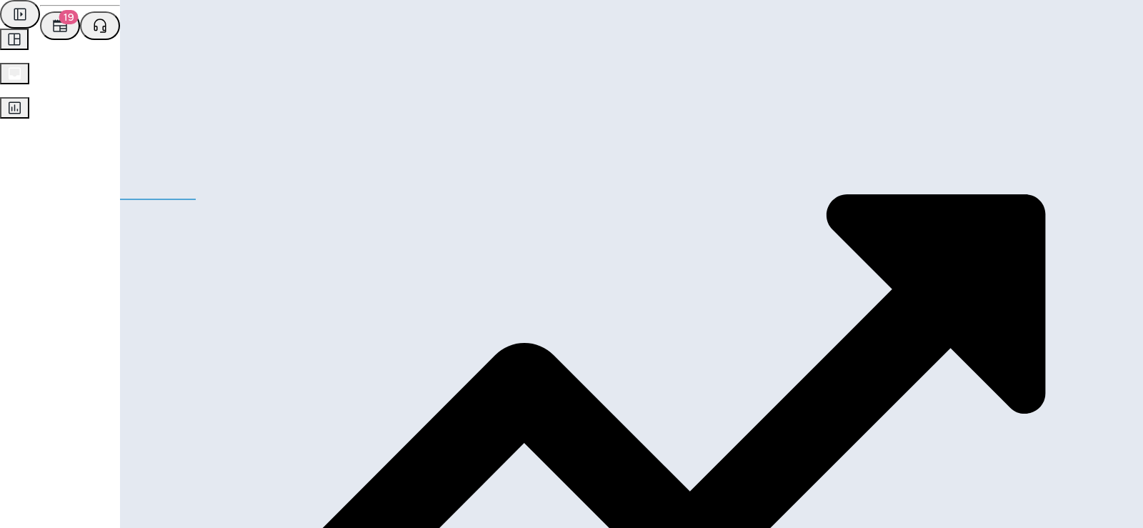
scroll to position [427, 0]
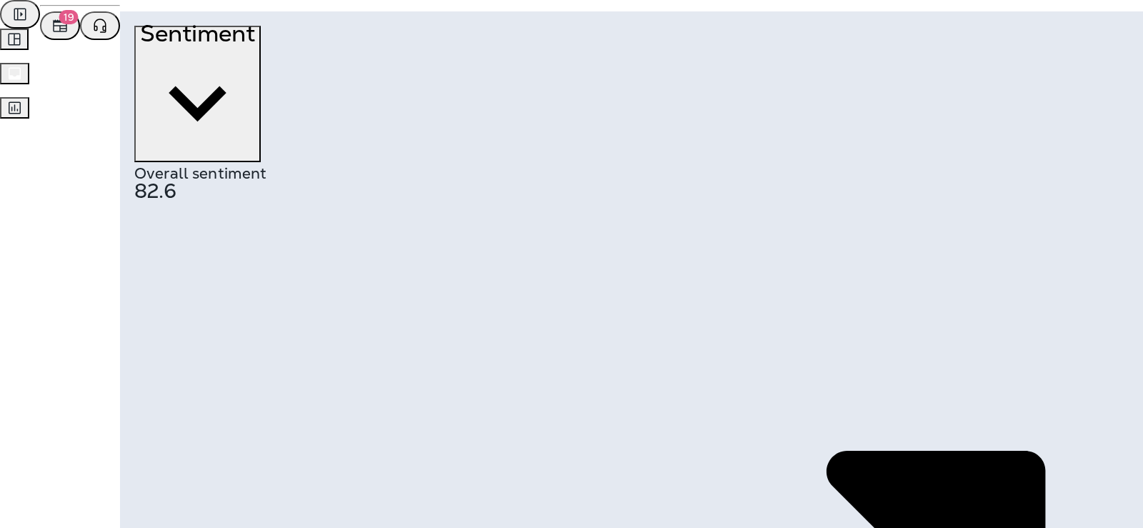
scroll to position [0, 0]
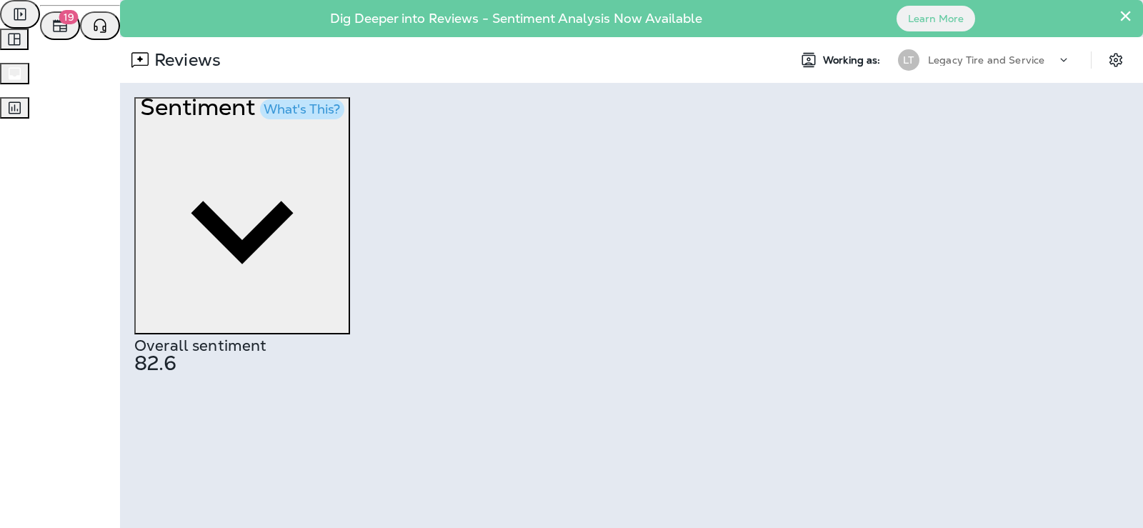
click at [26, 21] on icon "Expand Sidebar" at bounding box center [20, 15] width 12 height 12
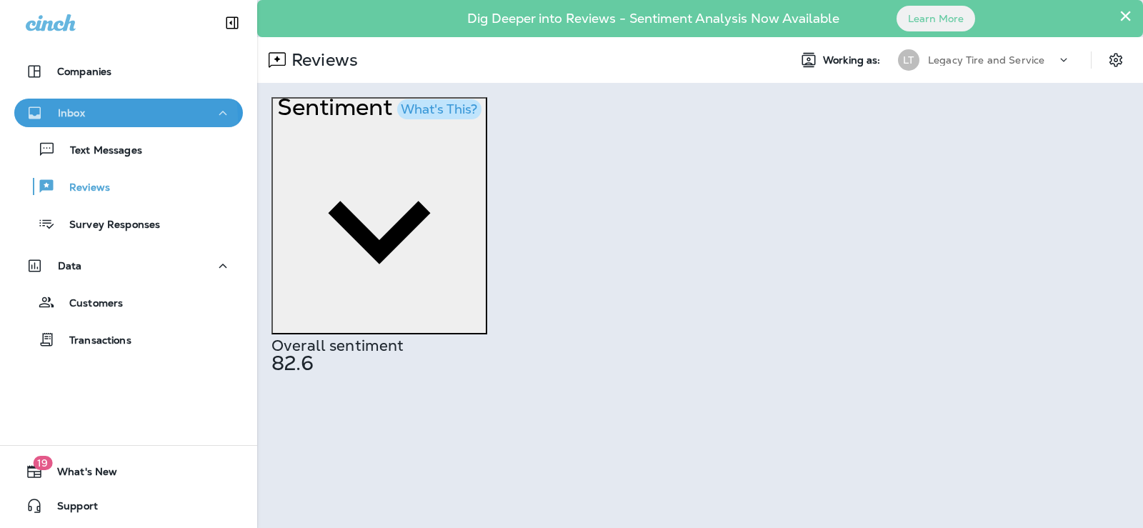
click at [106, 119] on div "Inbox" at bounding box center [129, 113] width 206 height 18
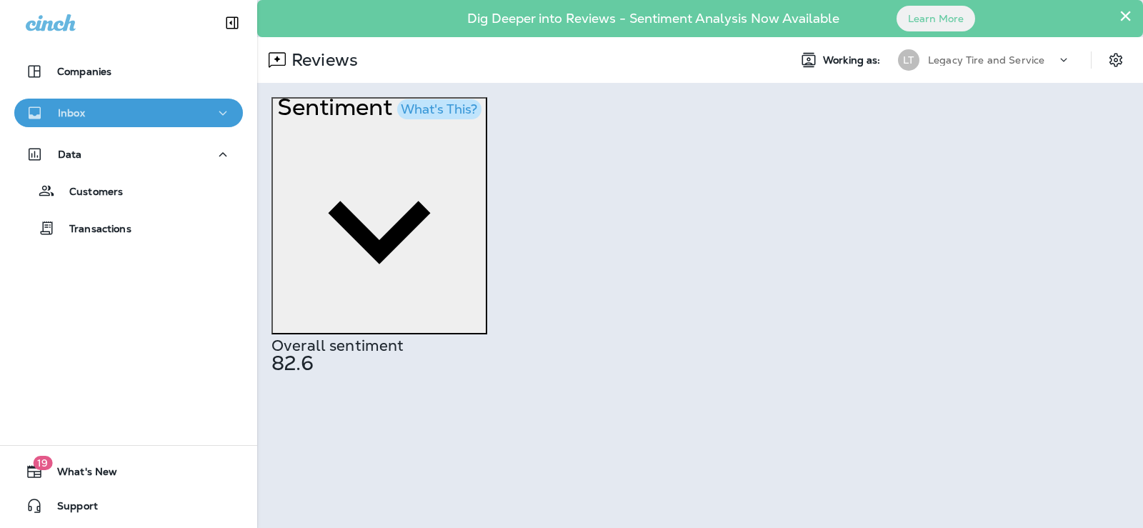
click at [169, 114] on div "Inbox" at bounding box center [129, 113] width 206 height 18
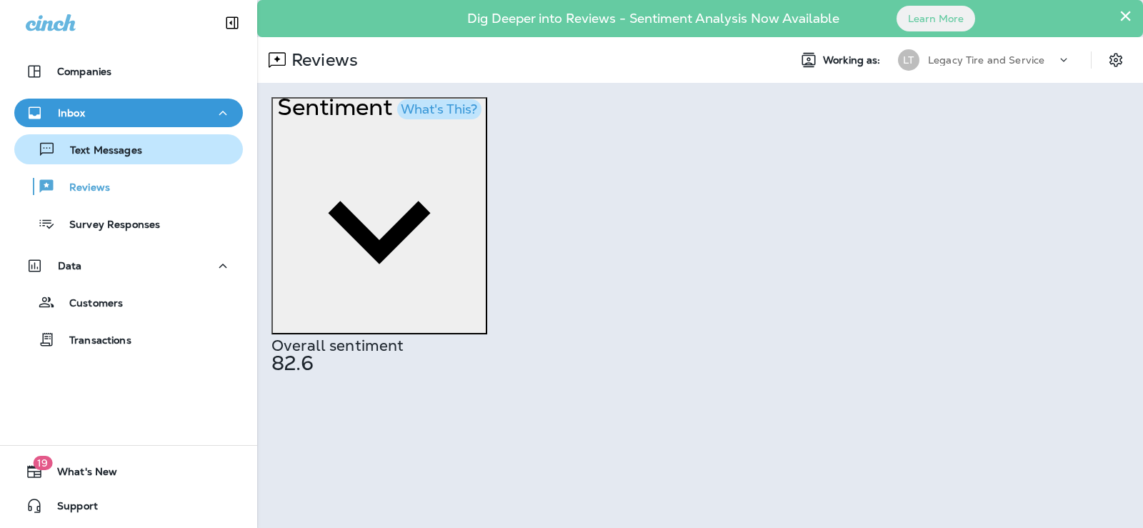
click at [110, 156] on p "Text Messages" at bounding box center [99, 151] width 86 height 14
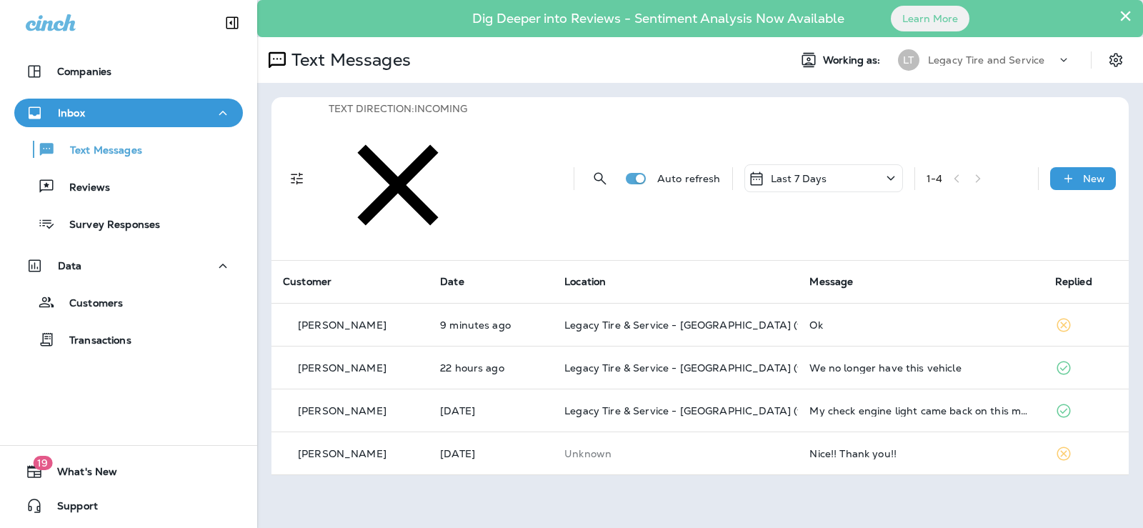
click at [104, 119] on div "Inbox" at bounding box center [129, 113] width 206 height 18
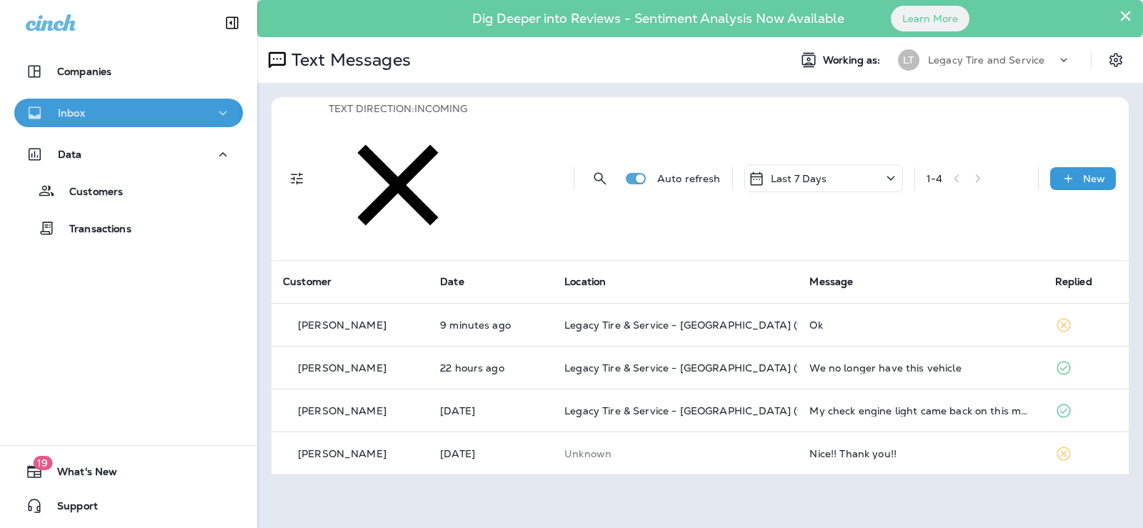
click at [104, 119] on div "Inbox" at bounding box center [129, 113] width 206 height 18
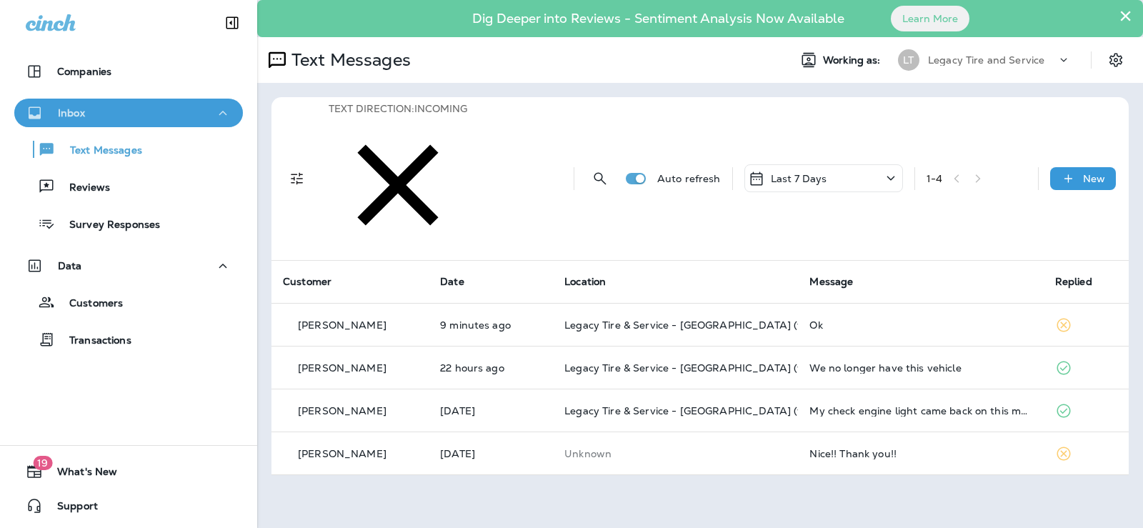
click at [184, 109] on div "Inbox" at bounding box center [129, 113] width 206 height 18
